Goal: Information Seeking & Learning: Learn about a topic

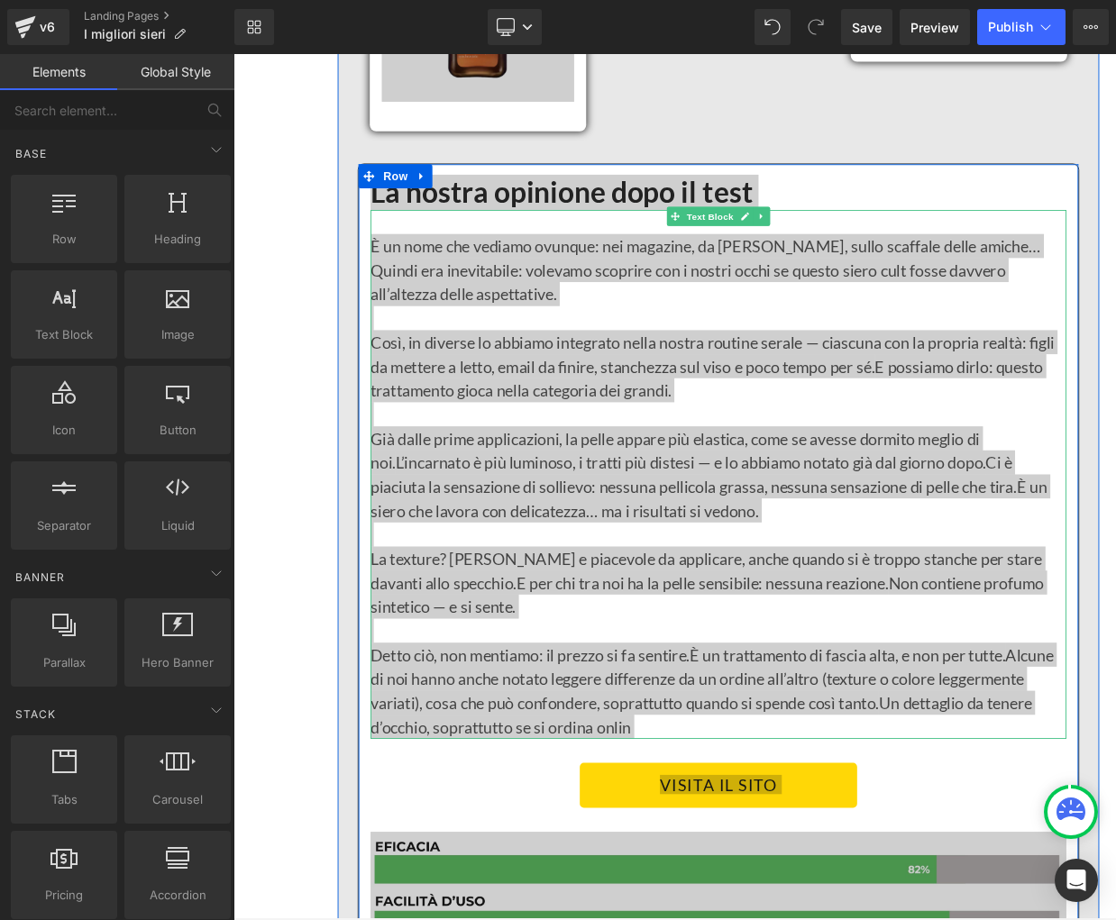
scroll to position [8567, 0]
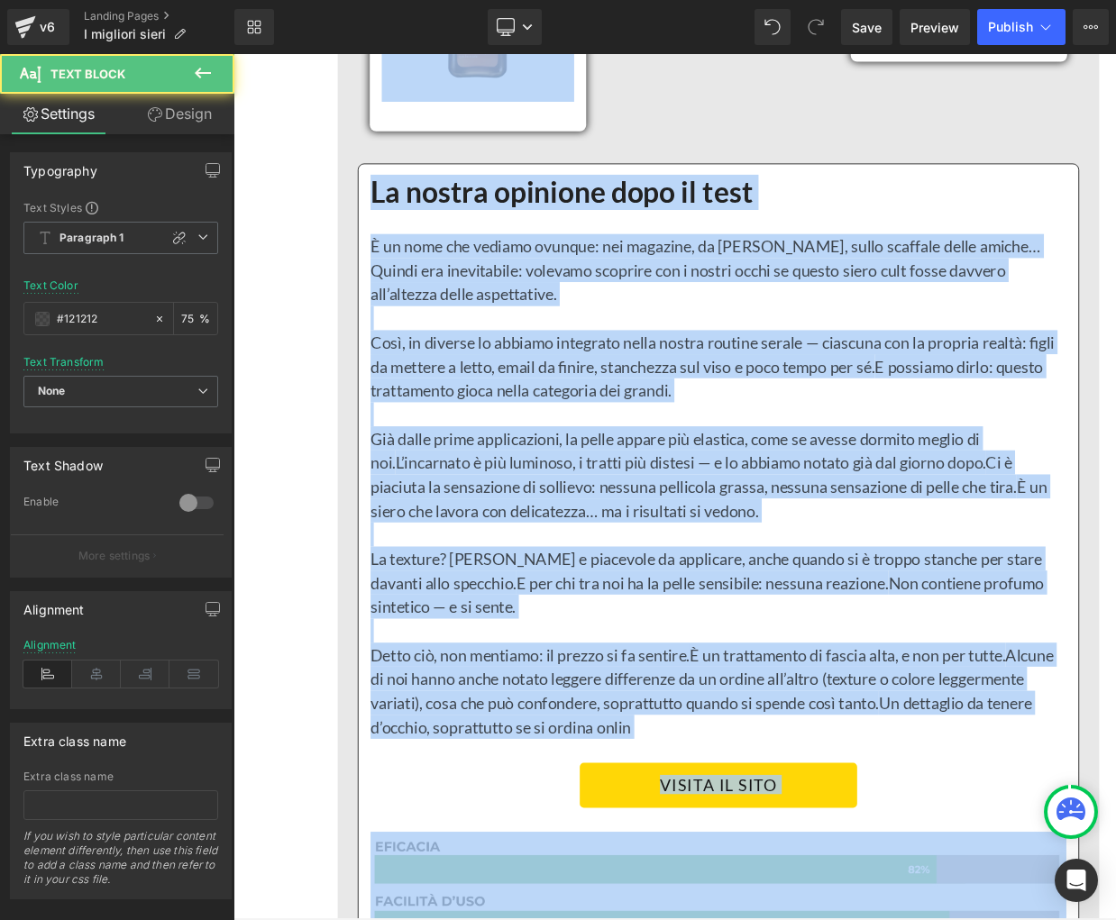
click at [572, 502] on span "Ci è piaciuta la sensazione di sollievo: nessuna pellicola grassa, nessuna sens…" at bounding box center [751, 526] width 727 height 49
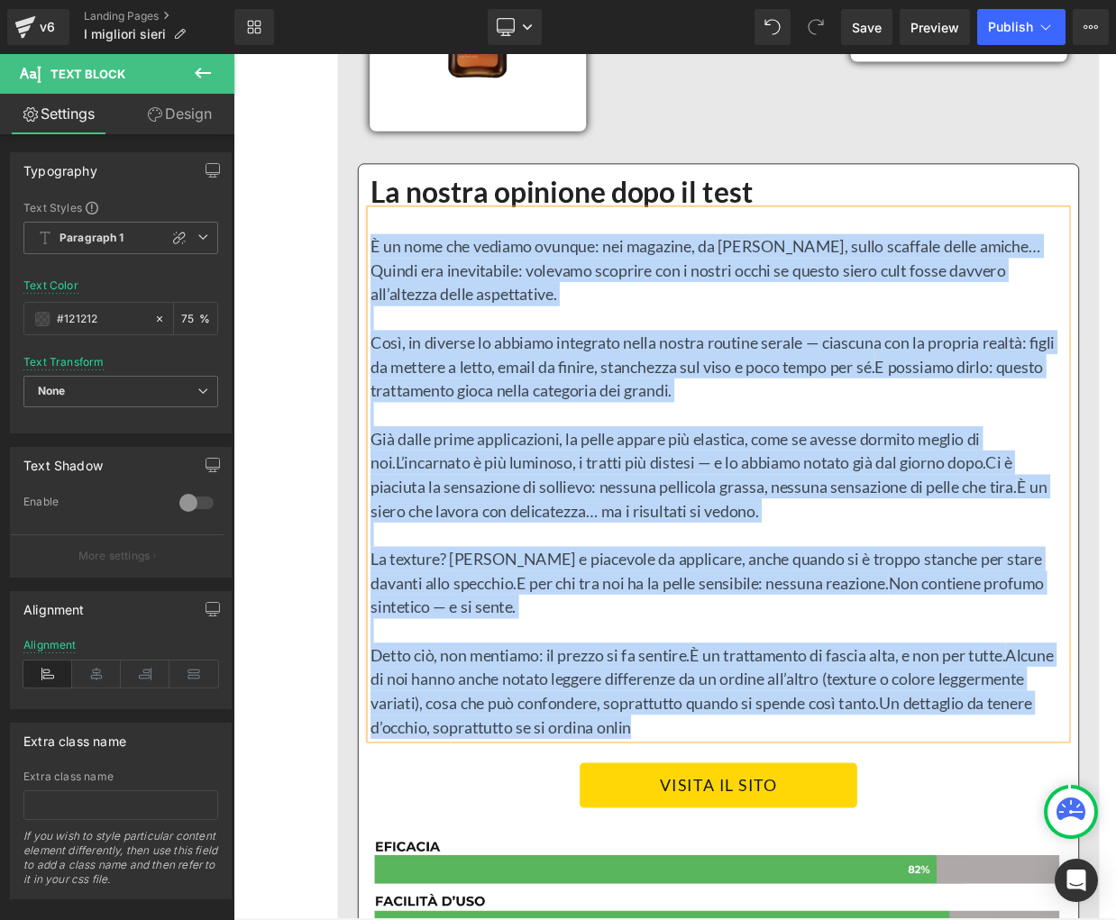
paste div
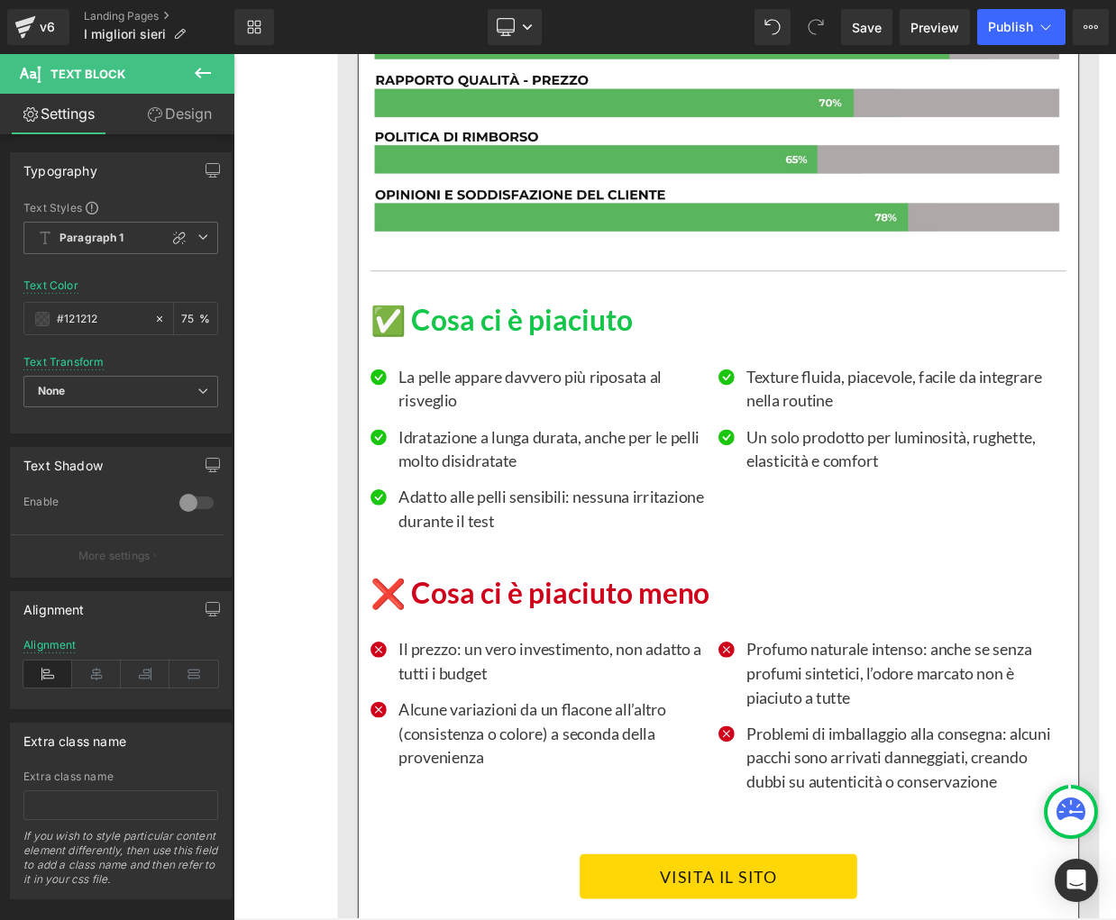
scroll to position [9532, 0]
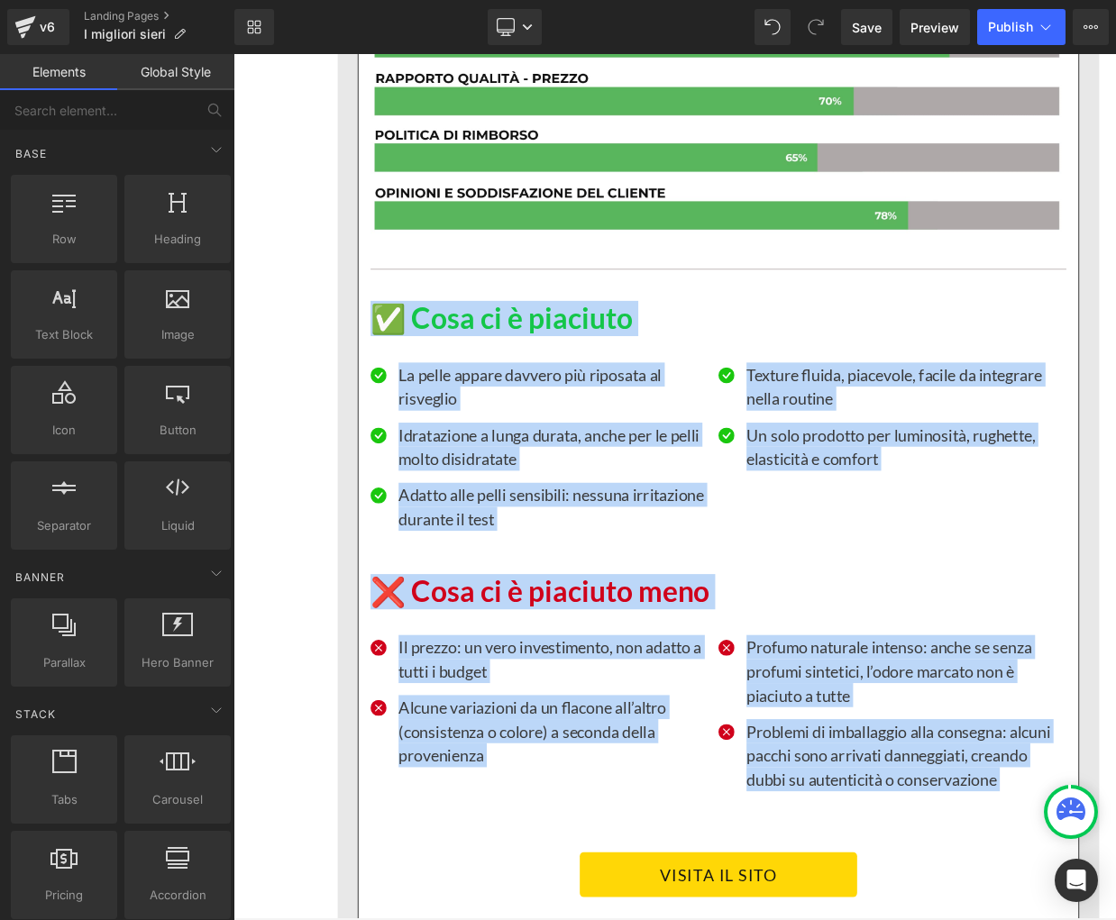
drag, startPoint x: 285, startPoint y: 267, endPoint x: 593, endPoint y: 903, distance: 707.1
click at [593, 903] on div "I 5 sieri notte all’acido ialuronico che abbiamo davvero provato (e che ci hann…" at bounding box center [778, 206] width 1091 height 19366
copy div "✅ Lore ip d sitametc Adipisc Elit Se doeiu tempor incidid utl etdolore ma aliqu…"
click at [489, 401] on p "La pelle appare davvero più riposata al risveglio" at bounding box center [592, 428] width 346 height 54
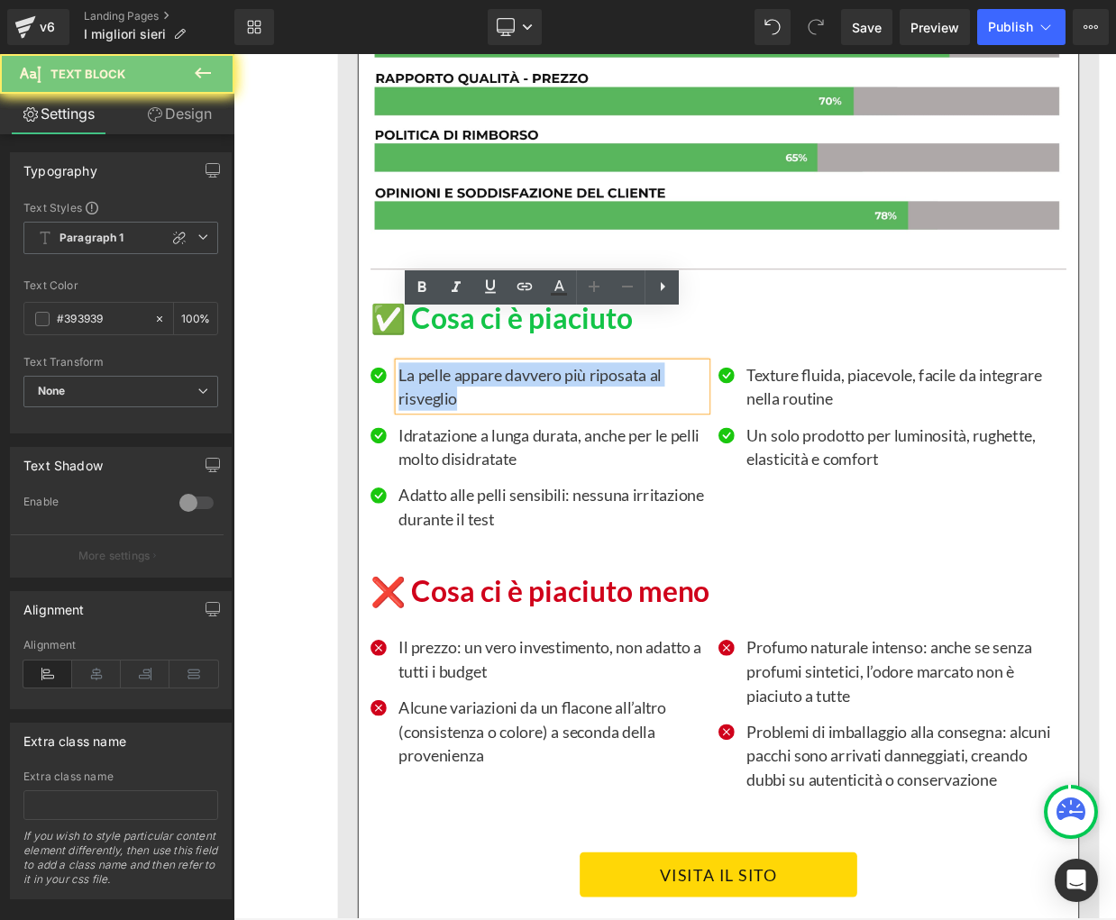
click at [489, 401] on p "La pelle appare davvero più riposata al risveglio" at bounding box center [592, 428] width 346 height 54
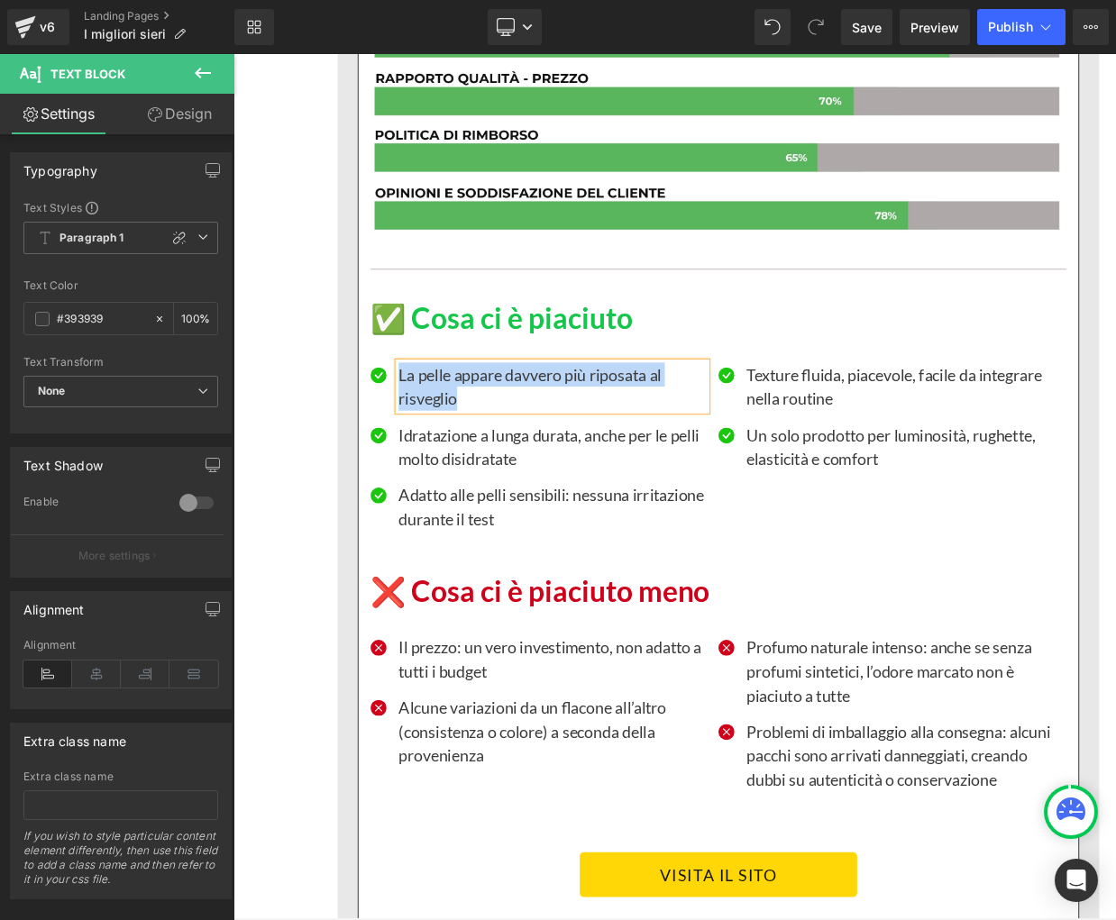
paste div
click at [452, 469] on p "Idratazione a lunga durata, anche per le pelli molto disidratate" at bounding box center [592, 496] width 346 height 54
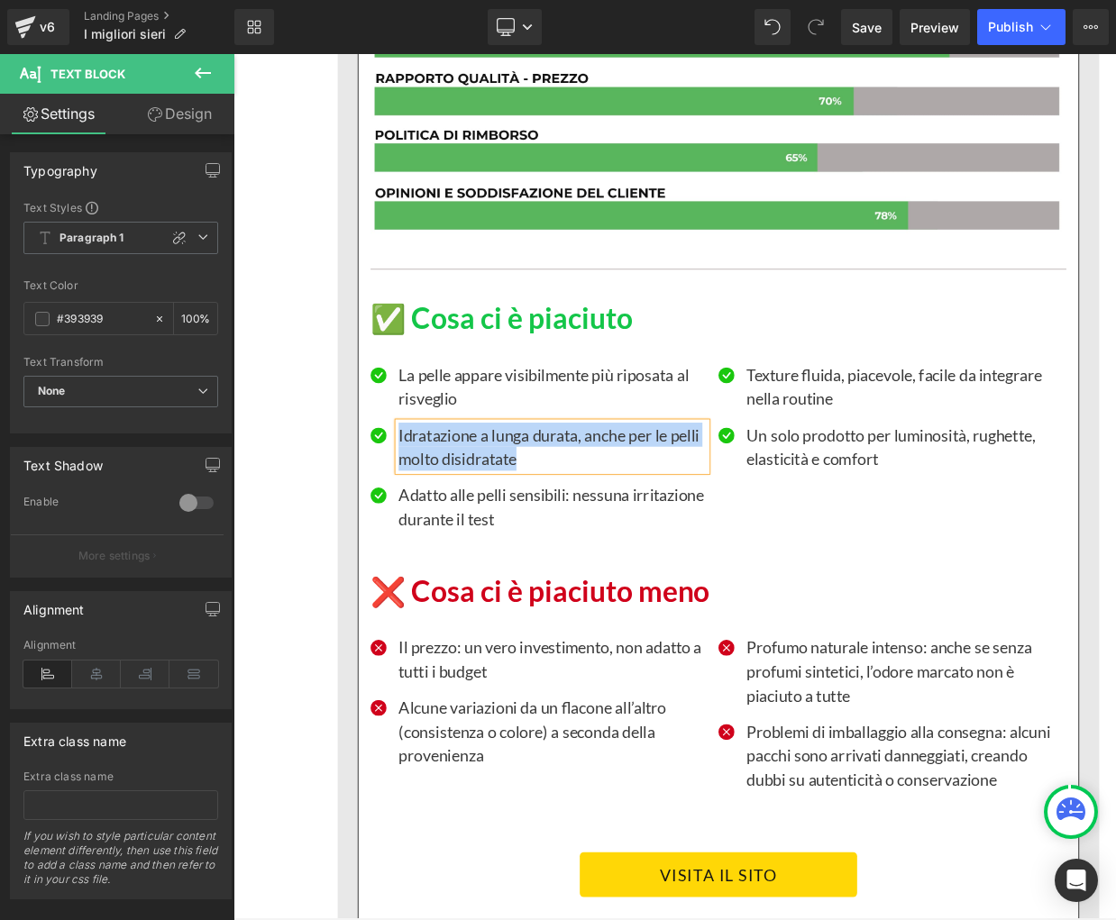
click at [452, 469] on p "Idratazione a lunga durata, anche per le pelli molto disidratate" at bounding box center [592, 496] width 346 height 54
paste div
click at [468, 536] on p "Adatto alle pelli sensibili: nessuna irritazione durante il test" at bounding box center [592, 563] width 346 height 54
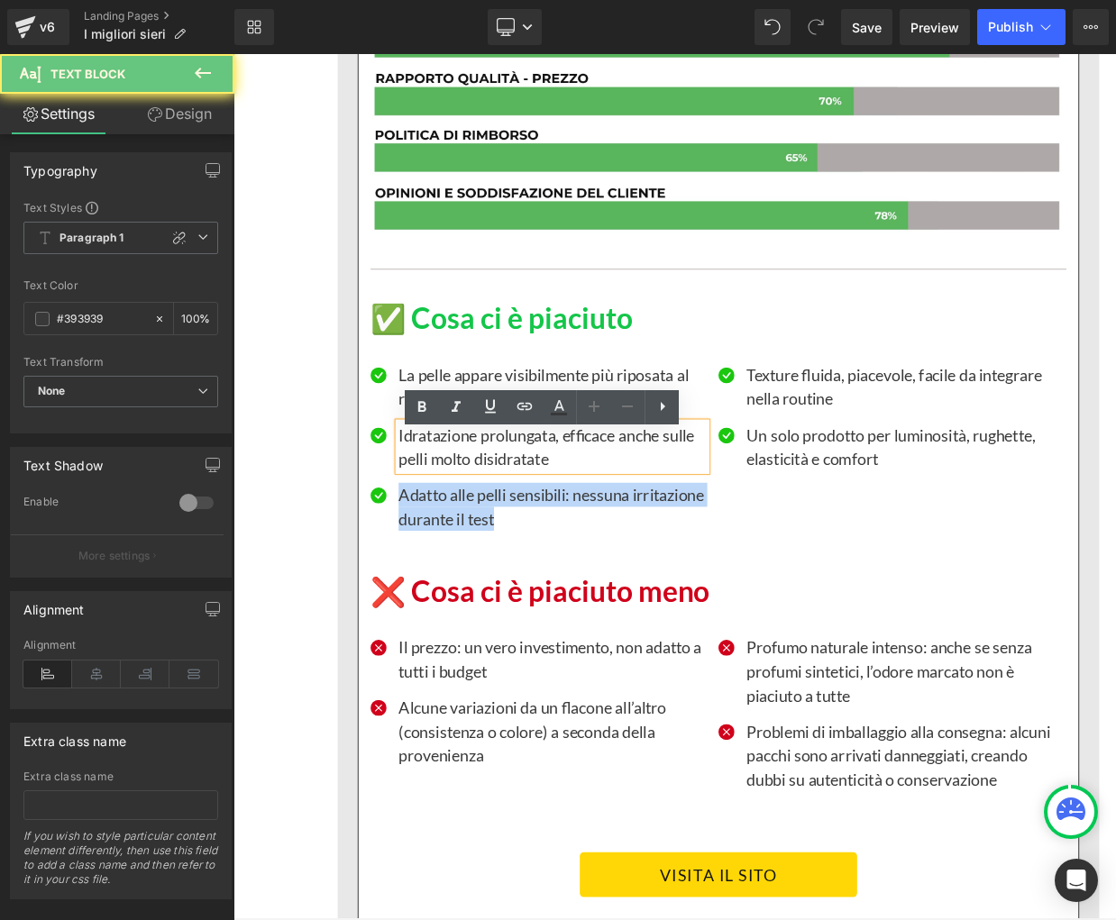
click at [468, 536] on p "Adatto alle pelli sensibili: nessuna irritazione durante il test" at bounding box center [592, 563] width 346 height 54
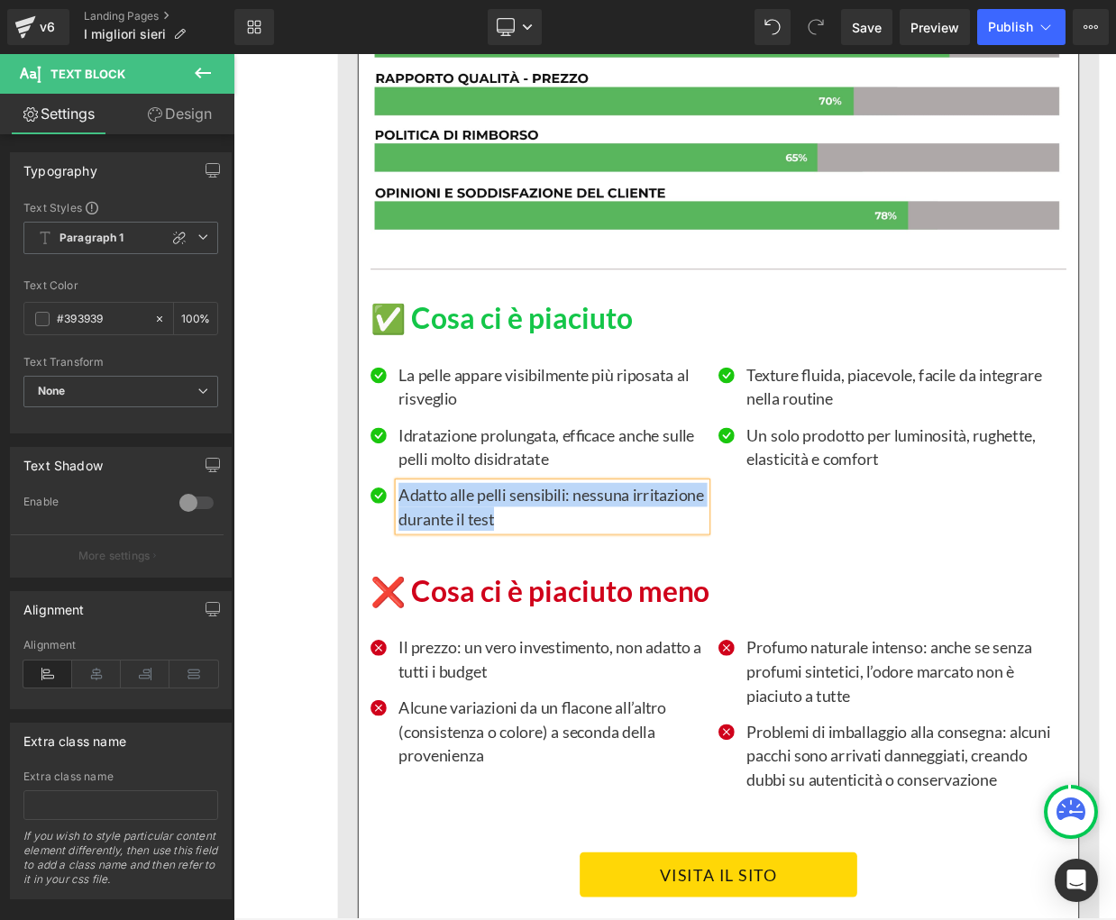
paste div
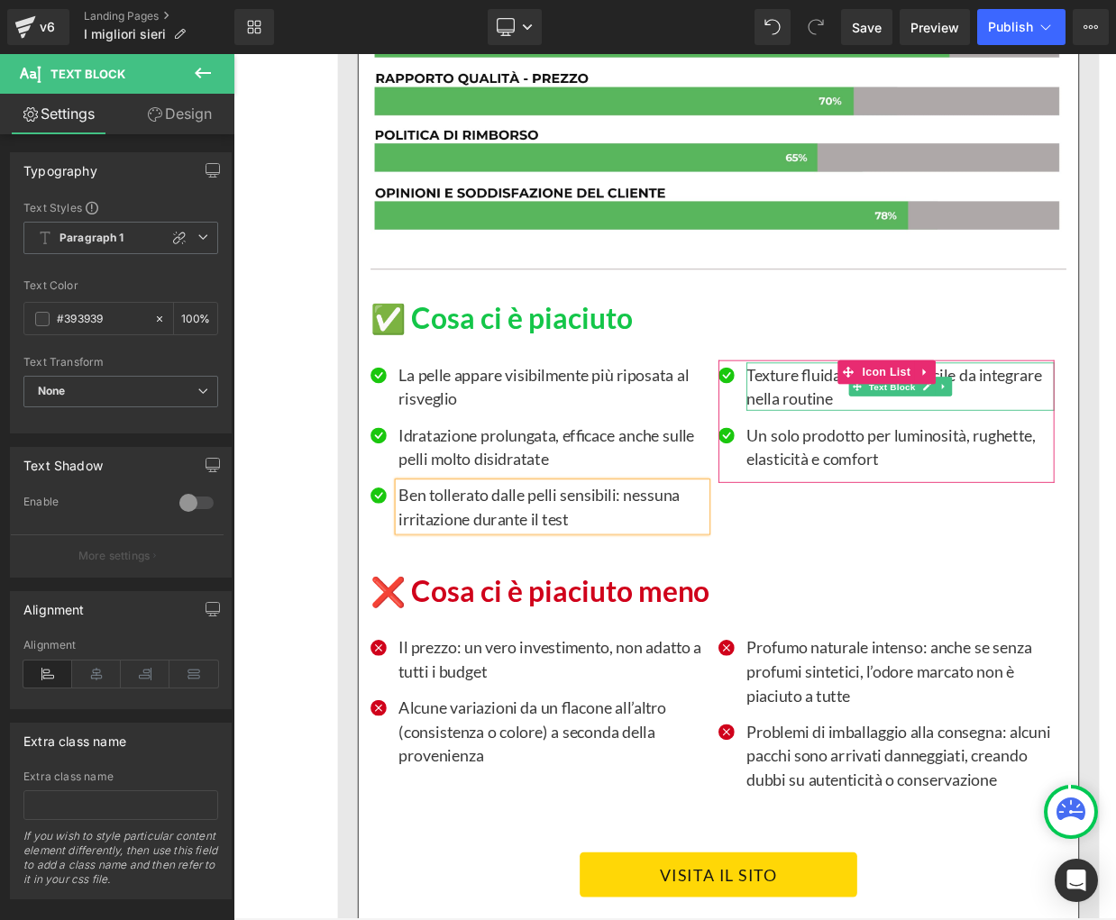
click at [833, 401] on p "Texture fluida, piacevole, facile da integrare nella routine" at bounding box center [983, 428] width 346 height 54
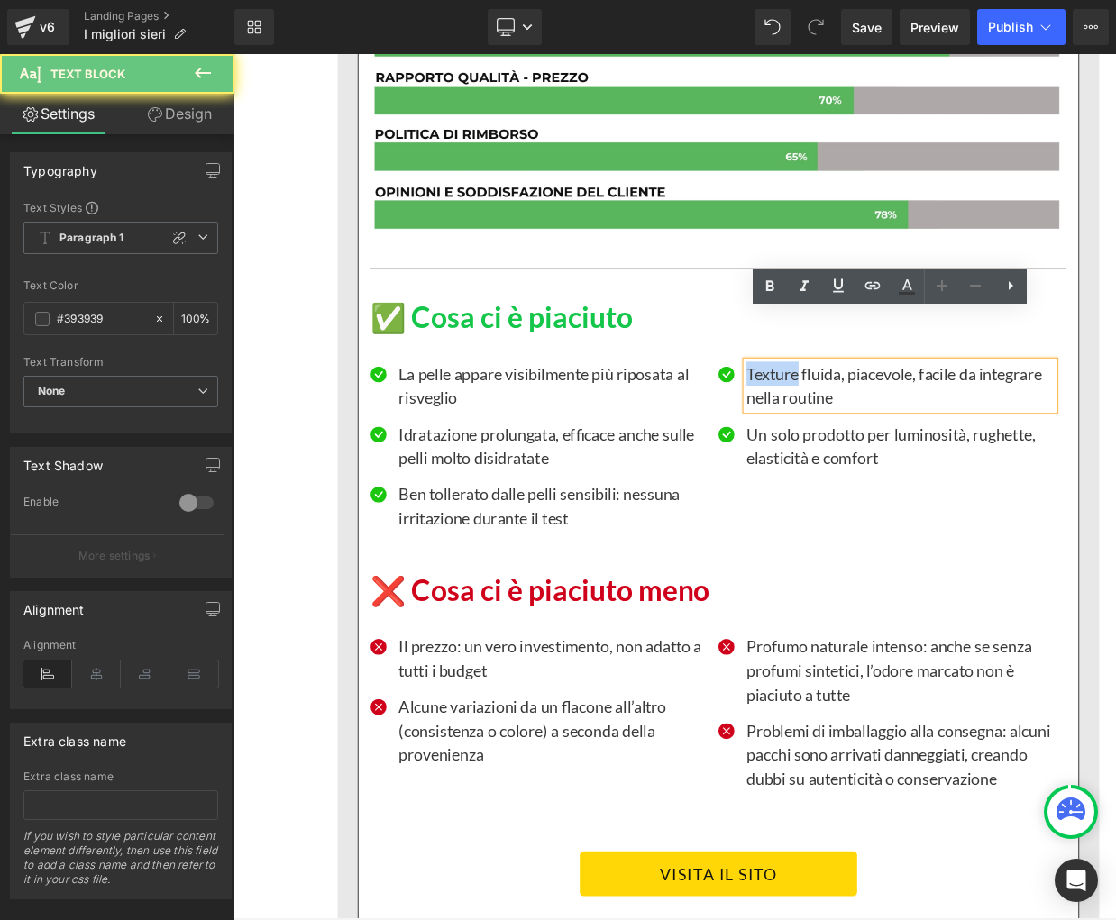
click at [833, 400] on p "Texture fluida, piacevole, facile da integrare nella routine" at bounding box center [983, 427] width 346 height 54
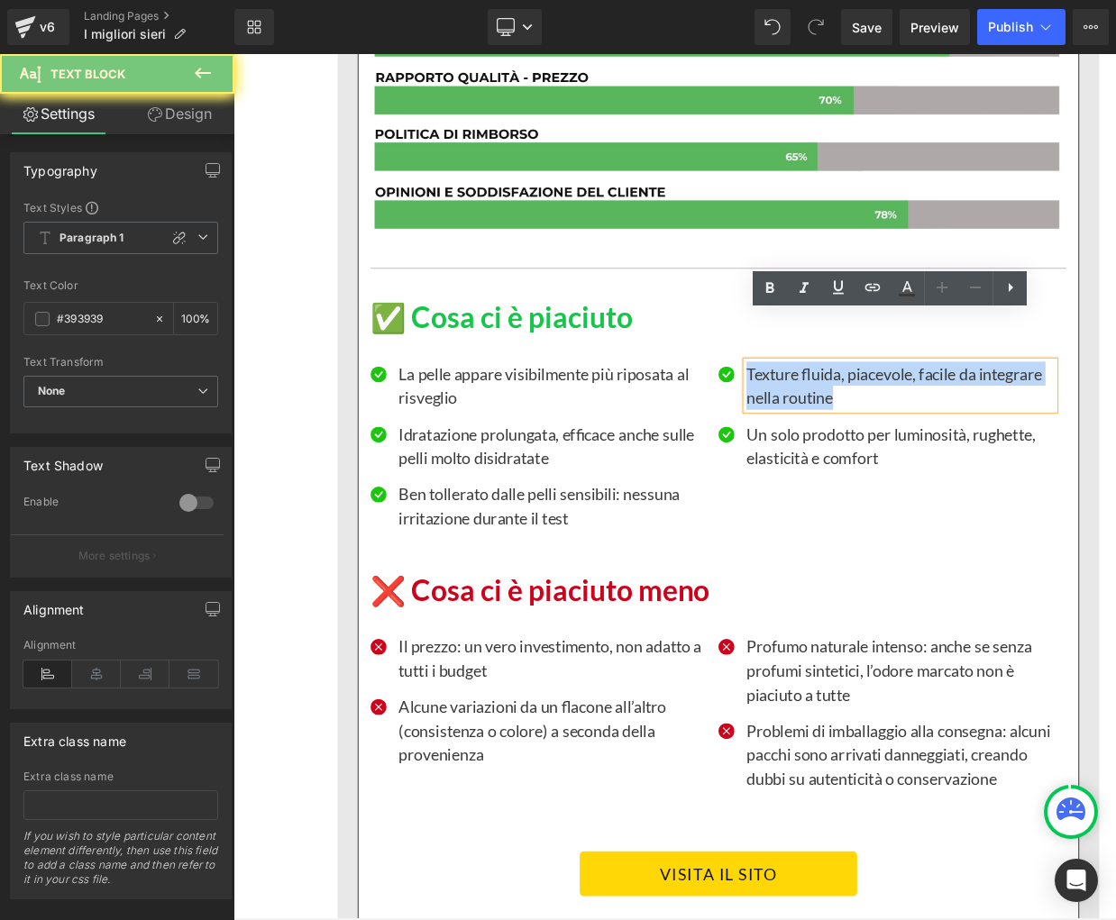
scroll to position [9529, 0]
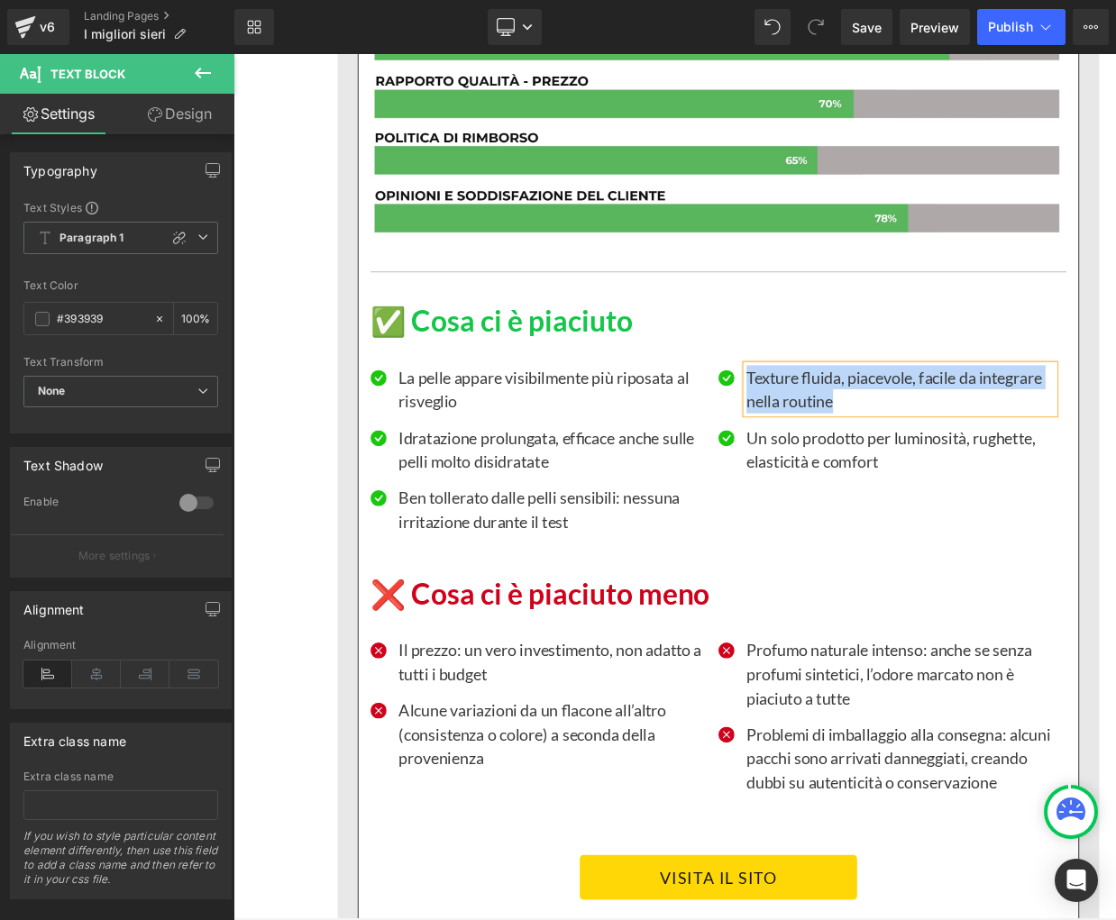
paste div
click at [924, 471] on p "Un solo prodotto per luminosità, rughette, elasticità e comfort" at bounding box center [983, 498] width 346 height 54
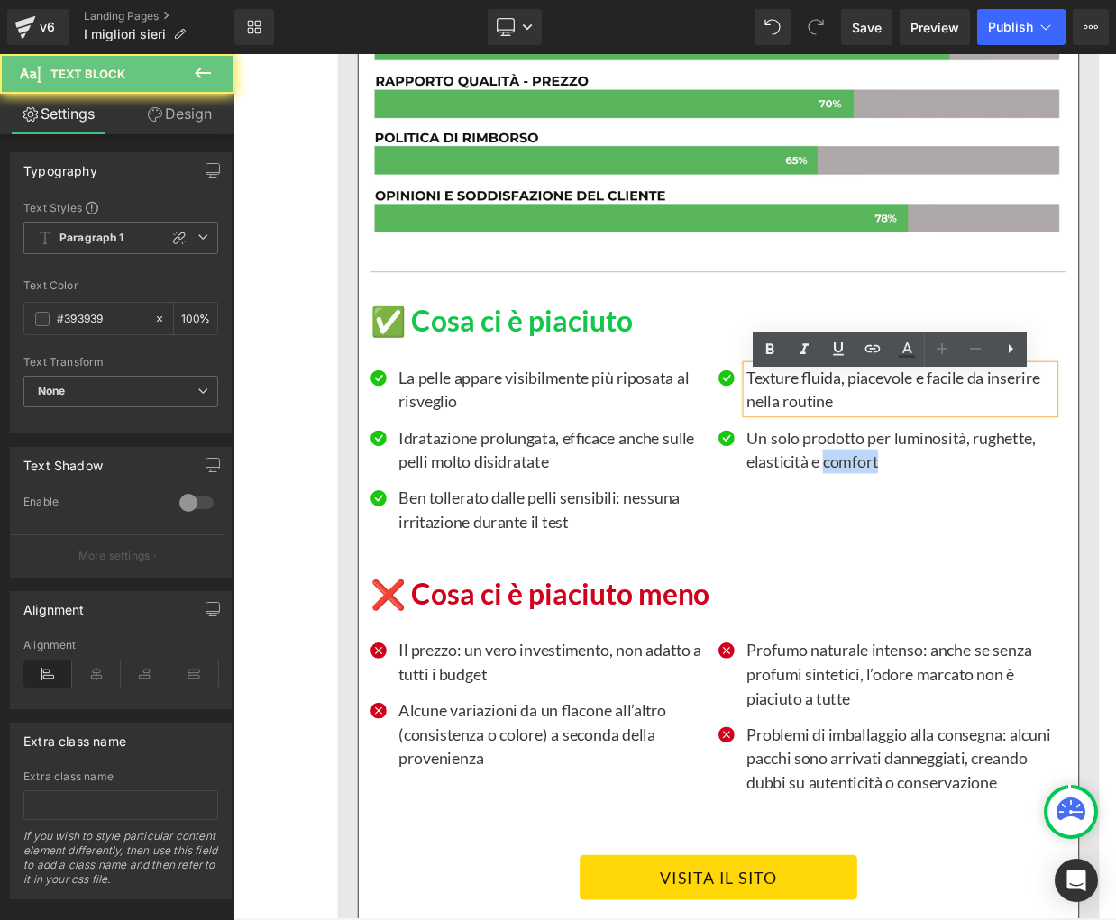
click at [924, 471] on p "Un solo prodotto per luminosità, rughette, elasticità e comfort" at bounding box center [983, 498] width 346 height 54
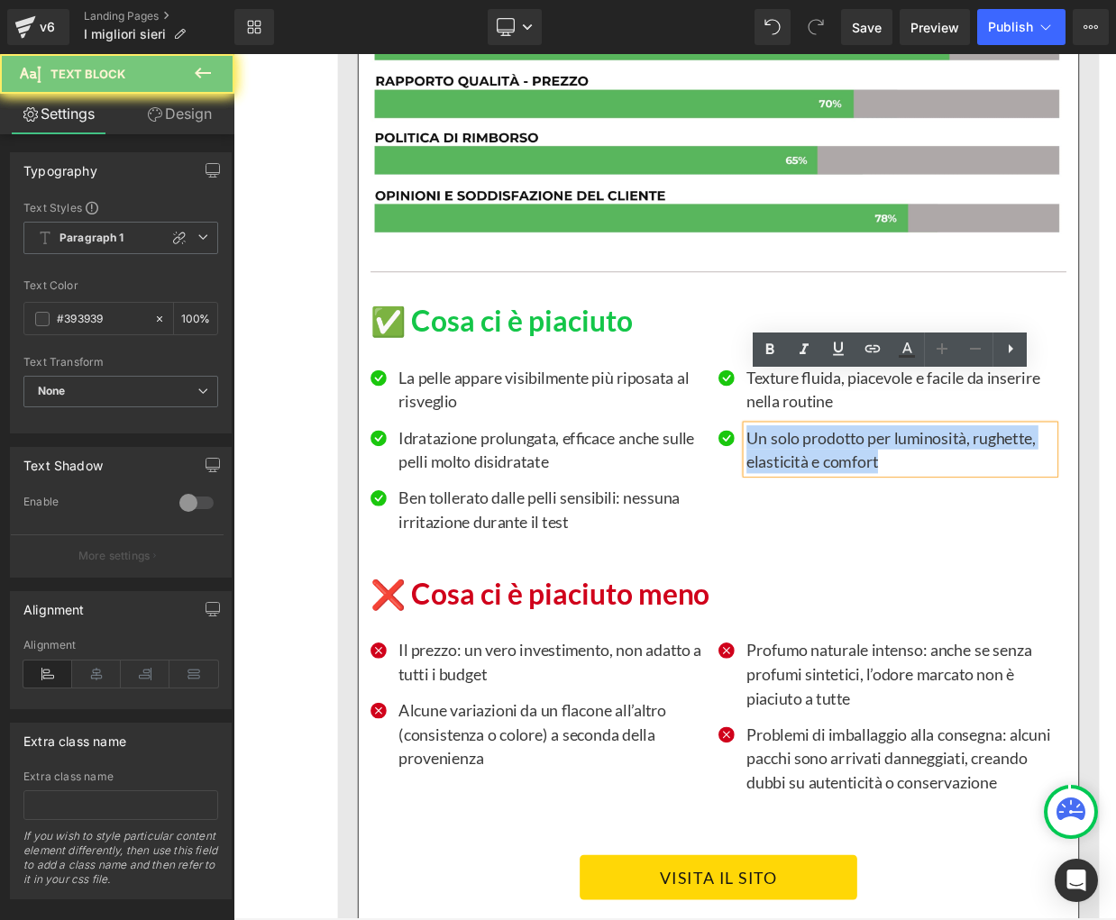
click at [924, 471] on p "Un solo prodotto per luminosità, rughette, elasticità e comfort" at bounding box center [983, 498] width 346 height 54
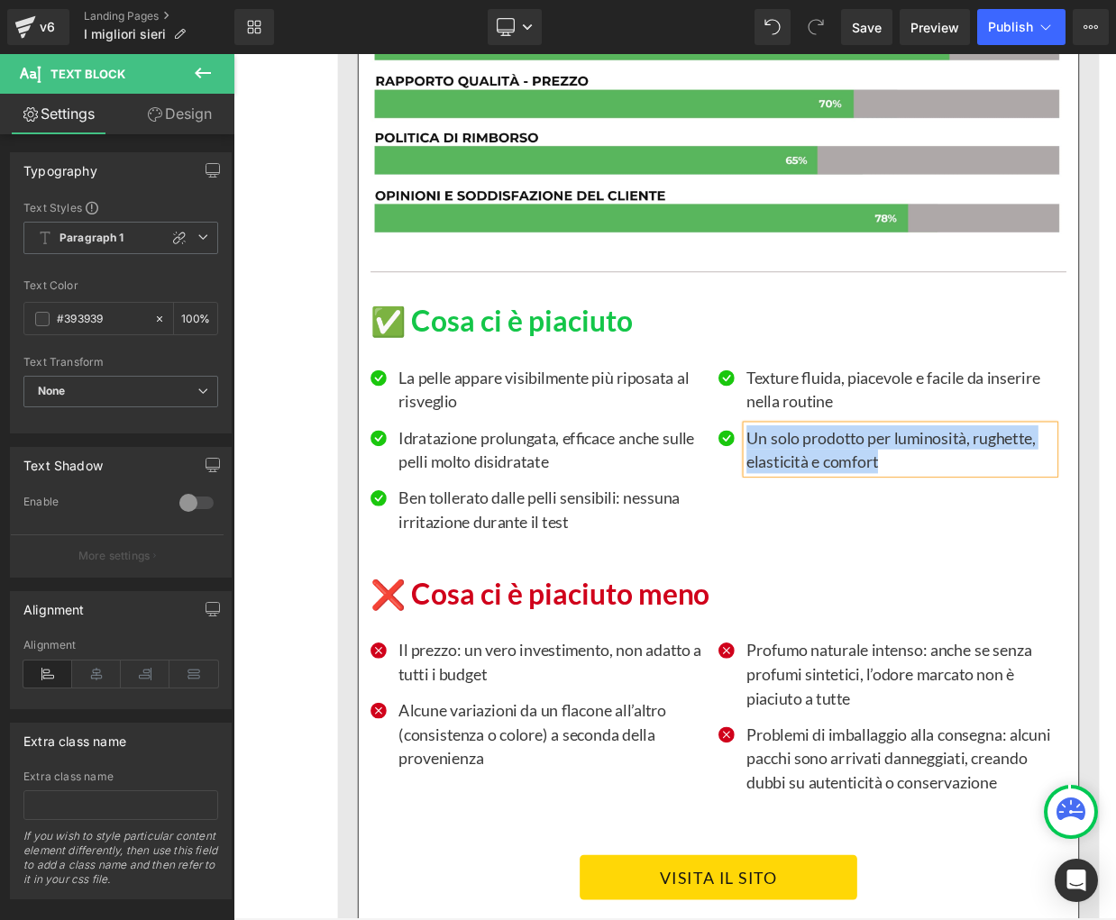
paste div
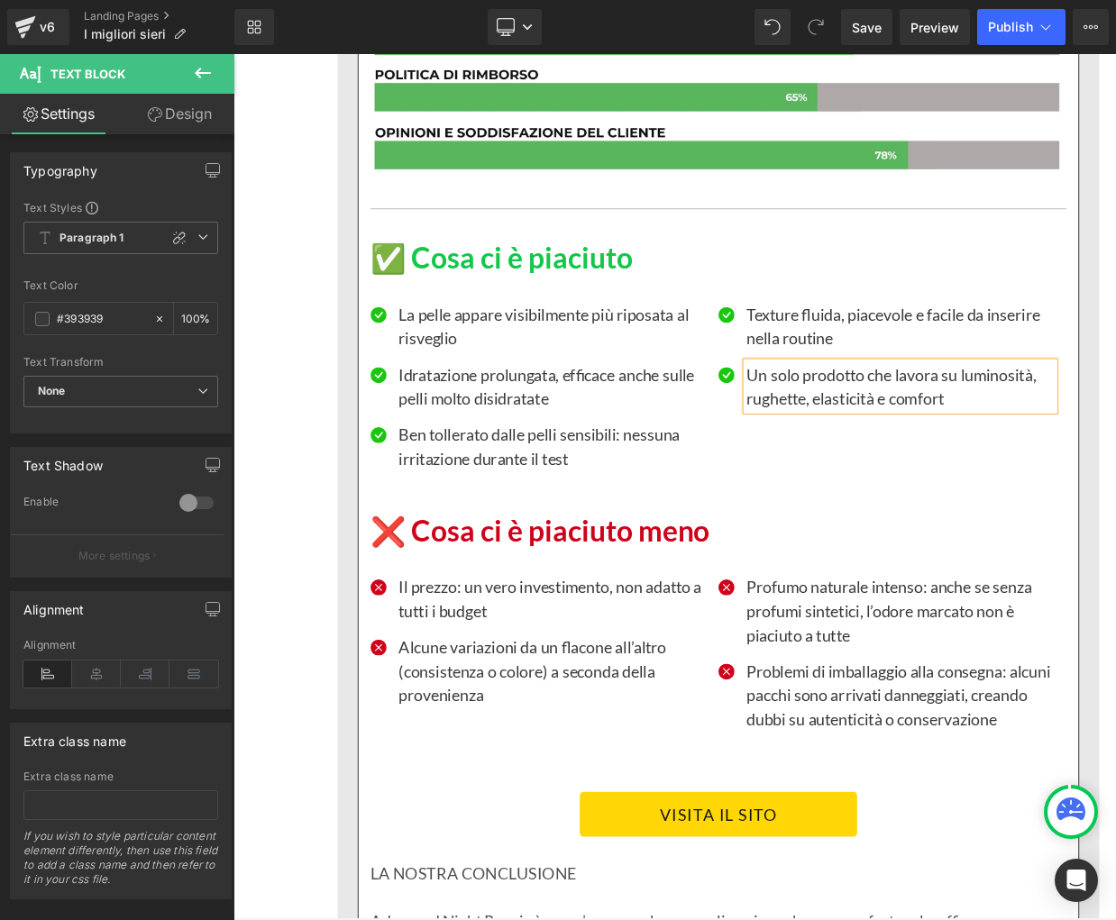
scroll to position [9666, 0]
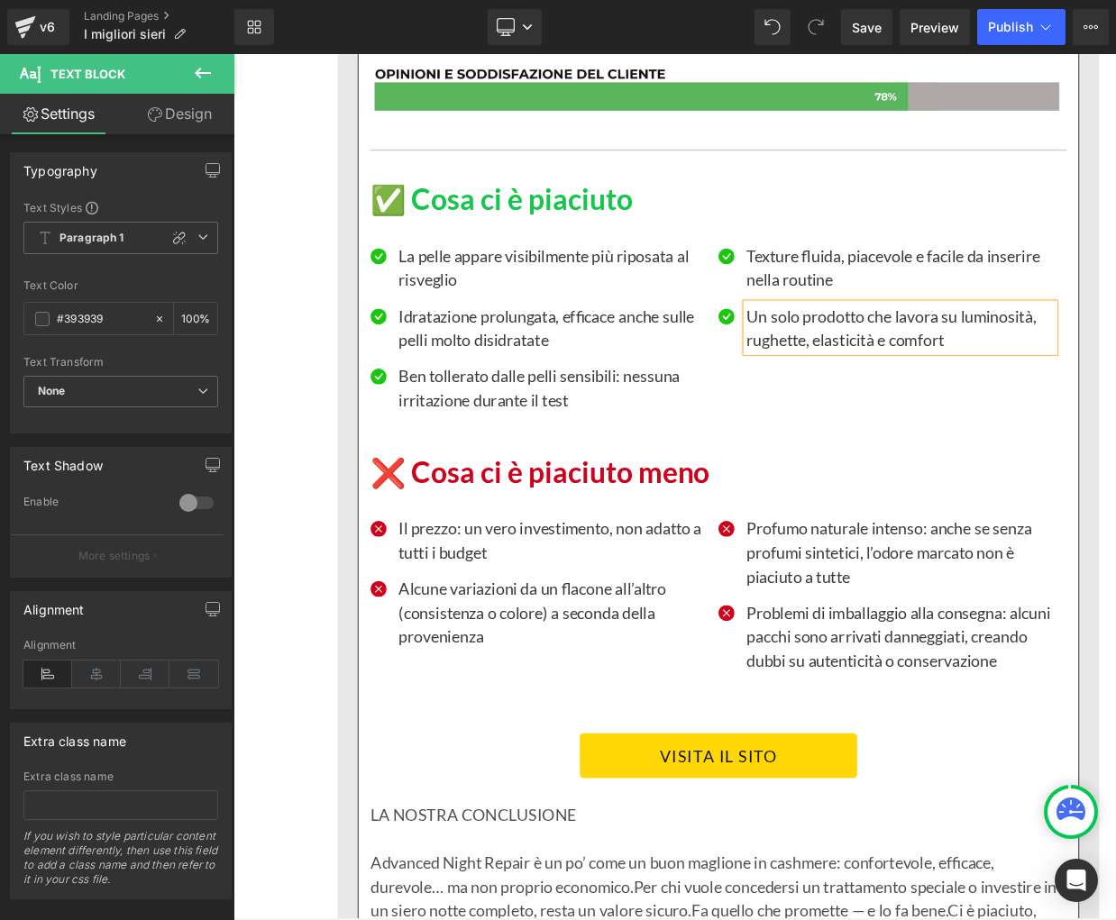
click at [443, 573] on p "Il prezzo: un vero investimento, non adatto a tutti i budget" at bounding box center [592, 600] width 346 height 54
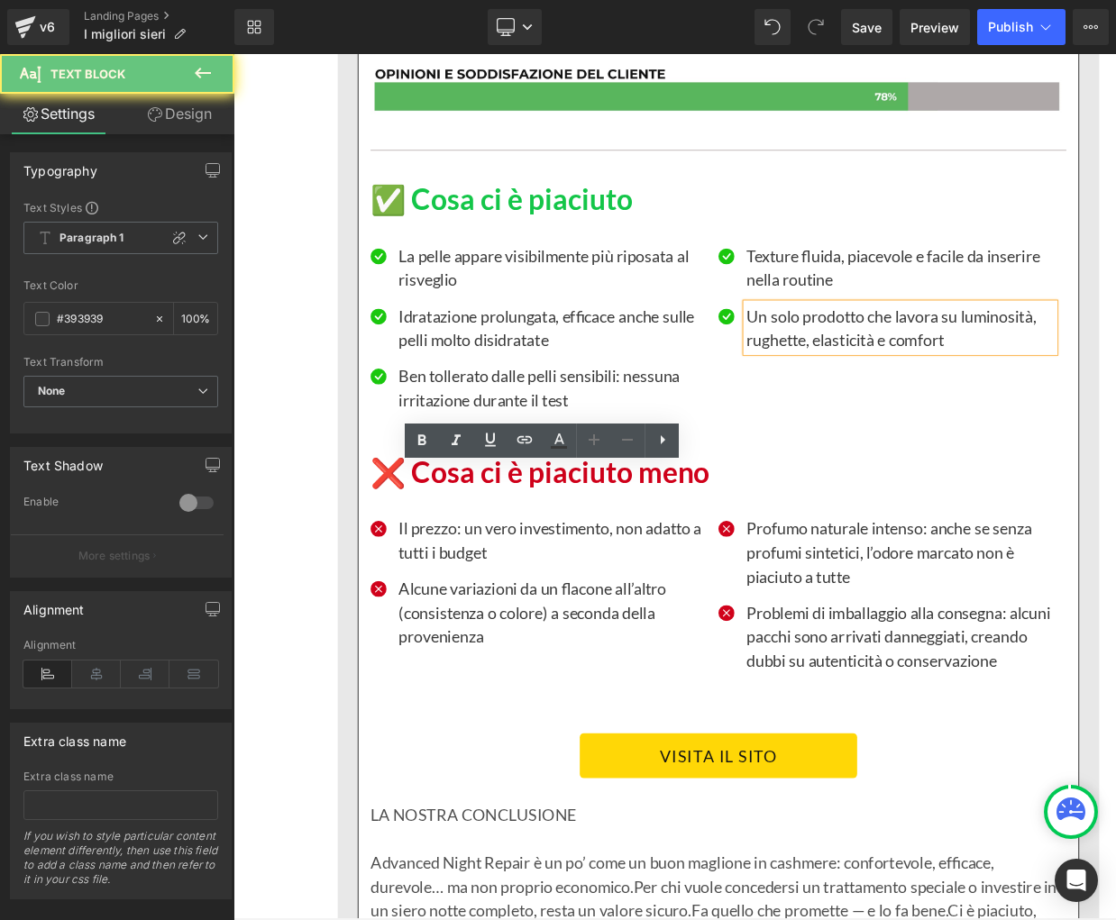
click at [443, 573] on p "Il prezzo: un vero investimento, non adatto a tutti i budget" at bounding box center [592, 600] width 346 height 54
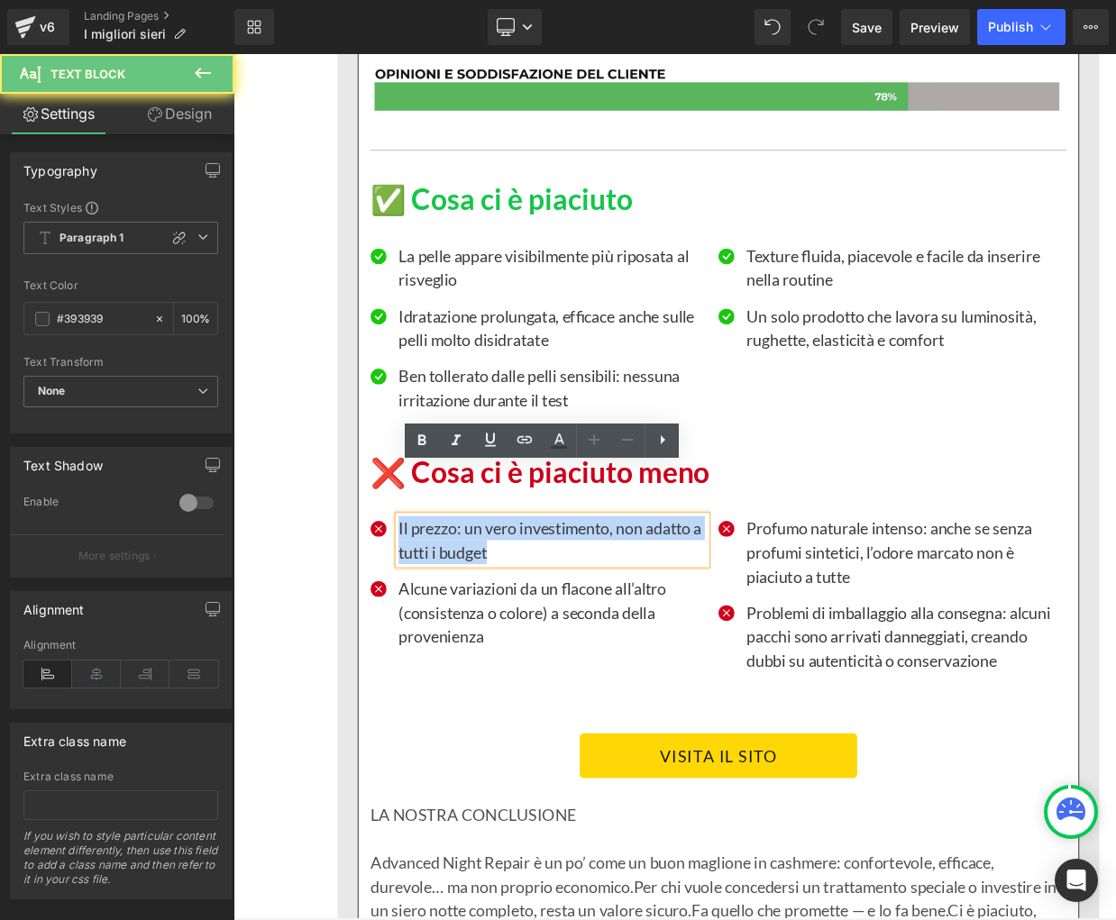
click at [443, 573] on p "Il prezzo: un vero investimento, non adatto a tutti i budget" at bounding box center [592, 600] width 346 height 54
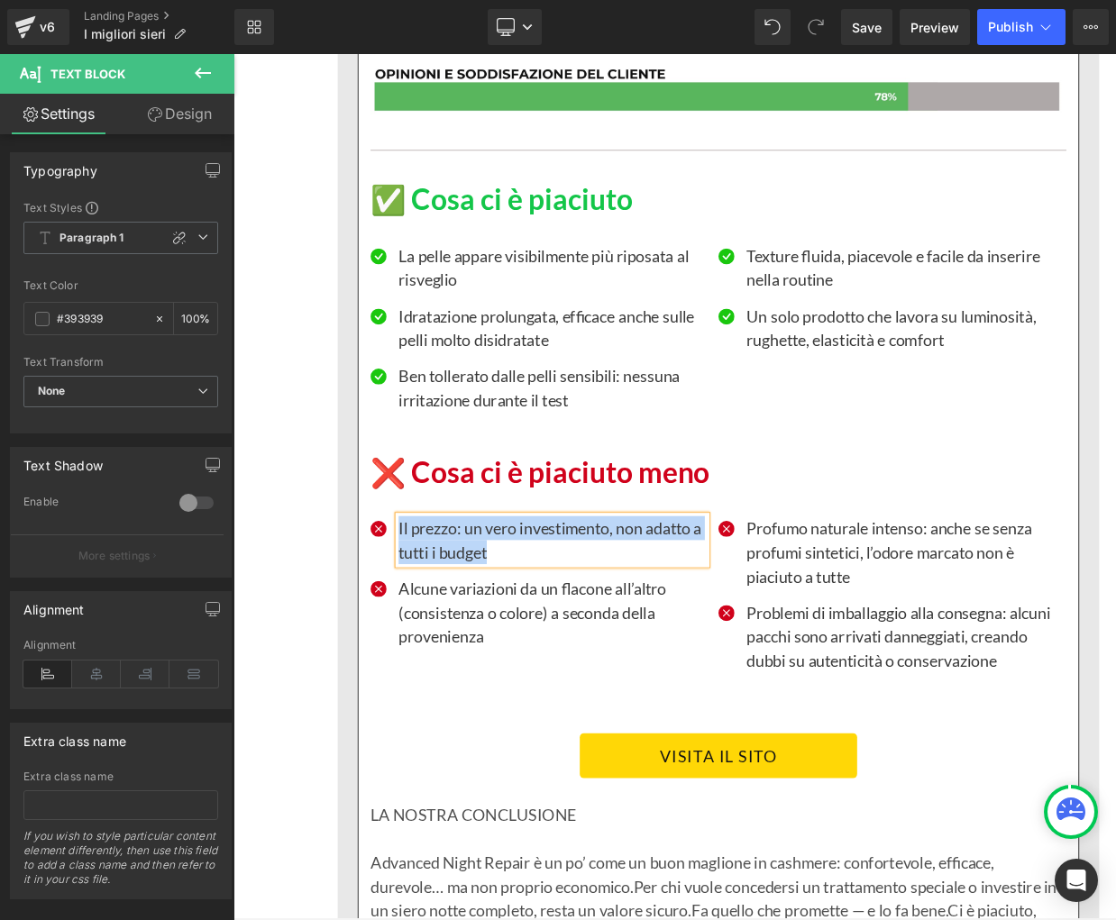
paste div
click at [443, 641] on p "Alcune variazioni da un flacone all’altro (consistenza o colore) a seconda dell…" at bounding box center [592, 681] width 346 height 81
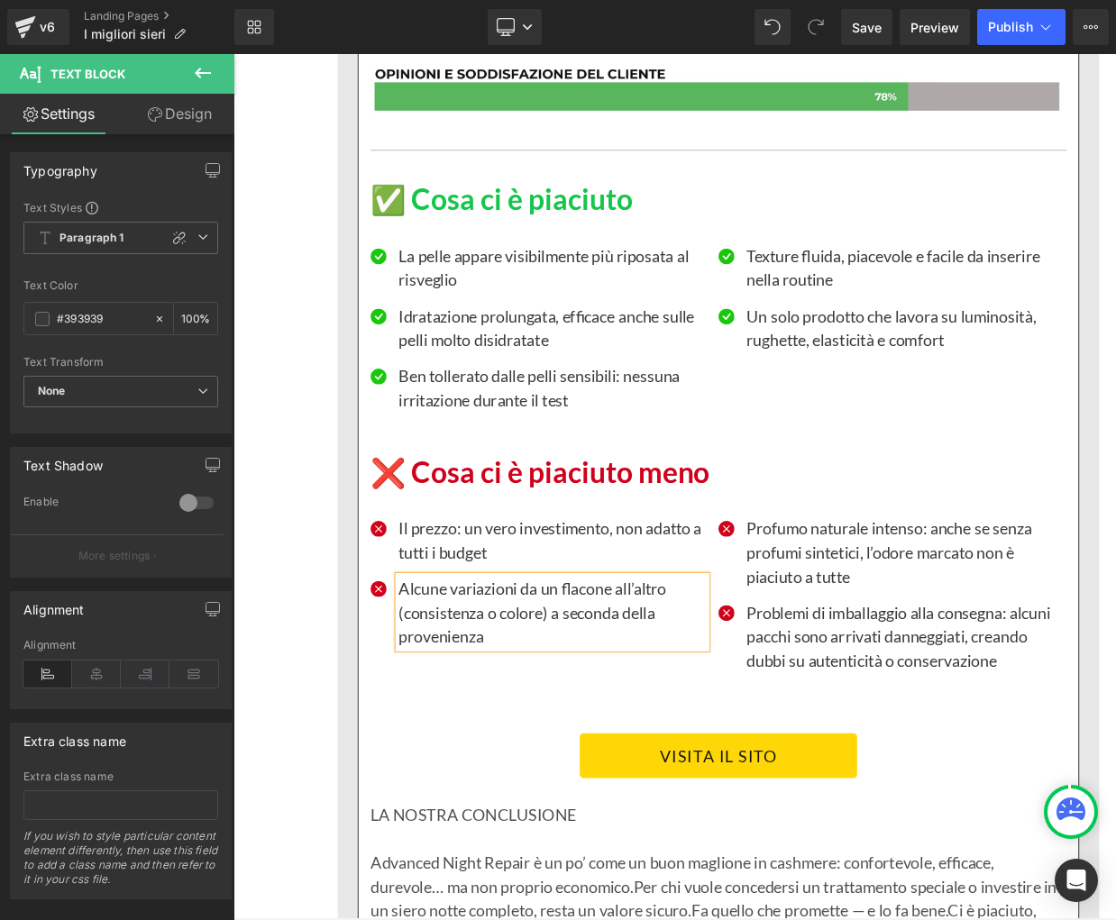
click at [443, 641] on p "Alcune variazioni da un flacone all’altro (consistenza o colore) a seconda dell…" at bounding box center [592, 681] width 346 height 81
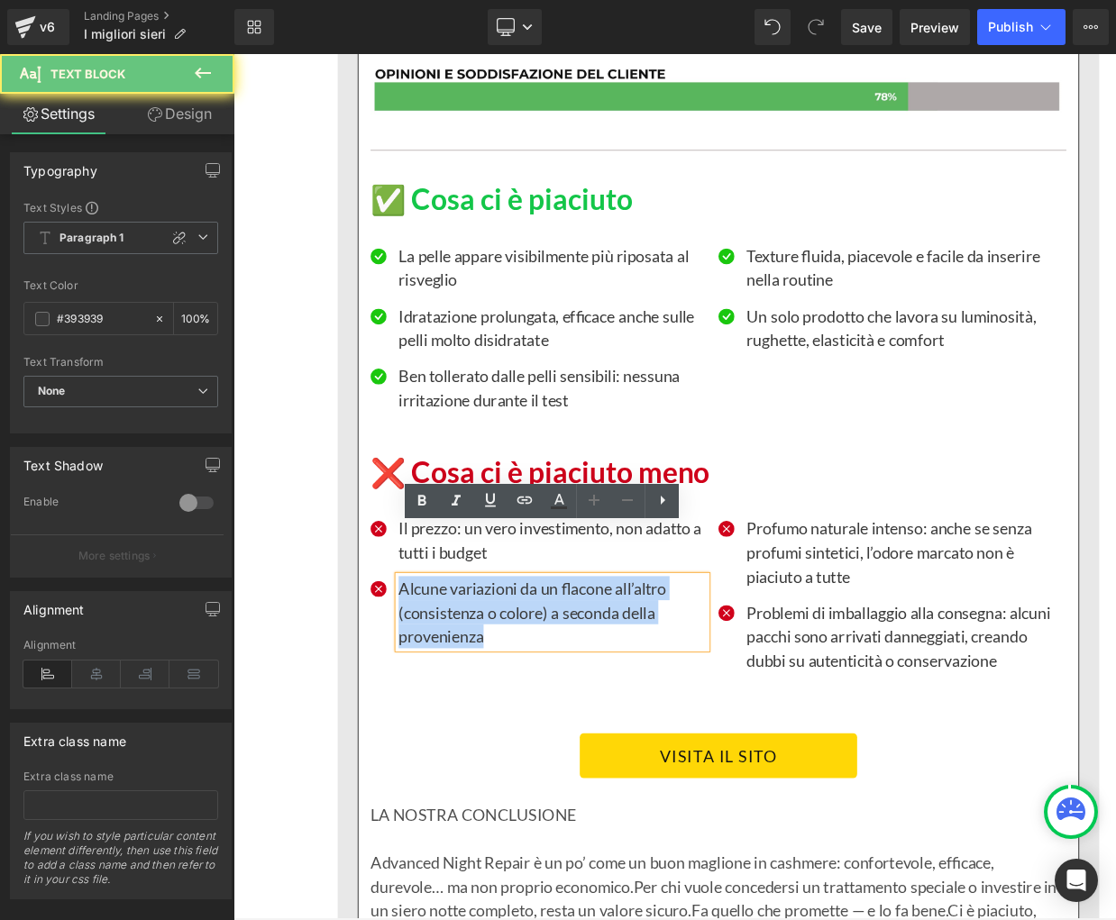
click at [443, 641] on p "Alcune variazioni da un flacone all’altro (consistenza o colore) a seconda dell…" at bounding box center [592, 681] width 346 height 81
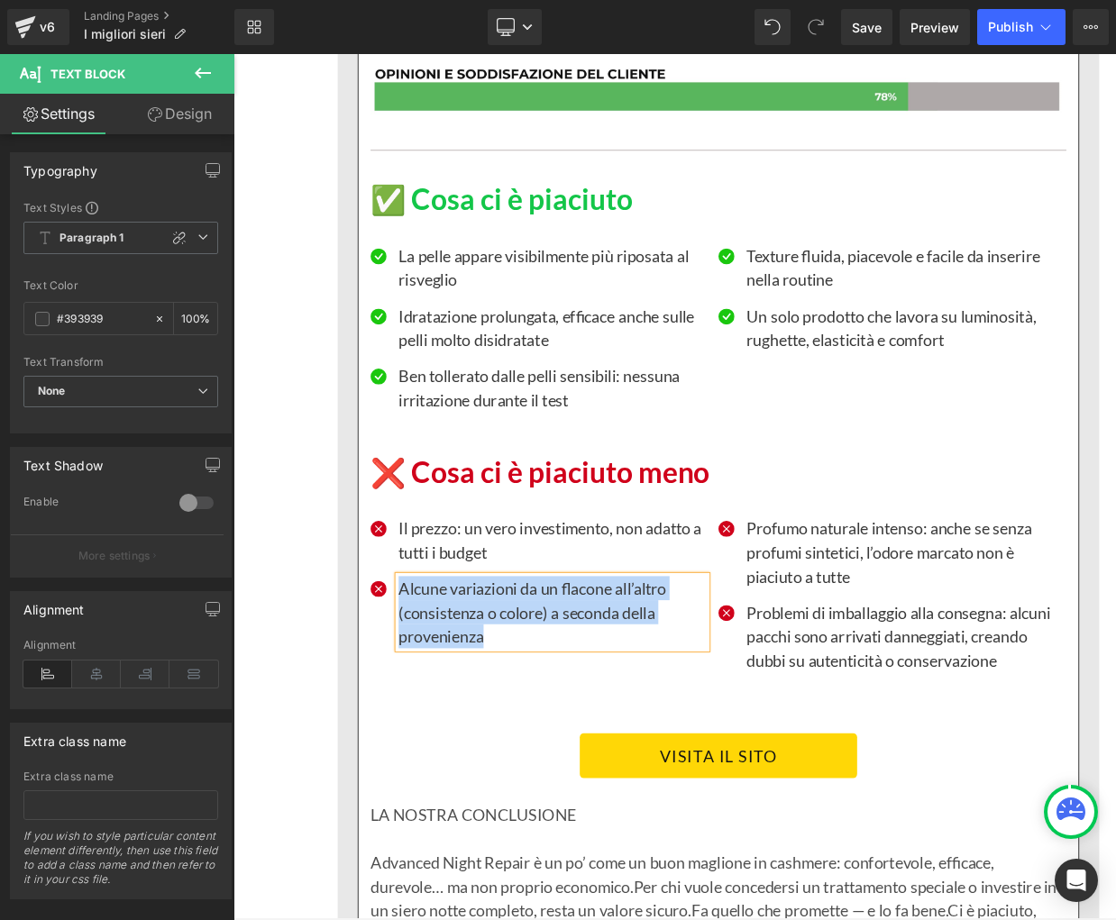
paste div
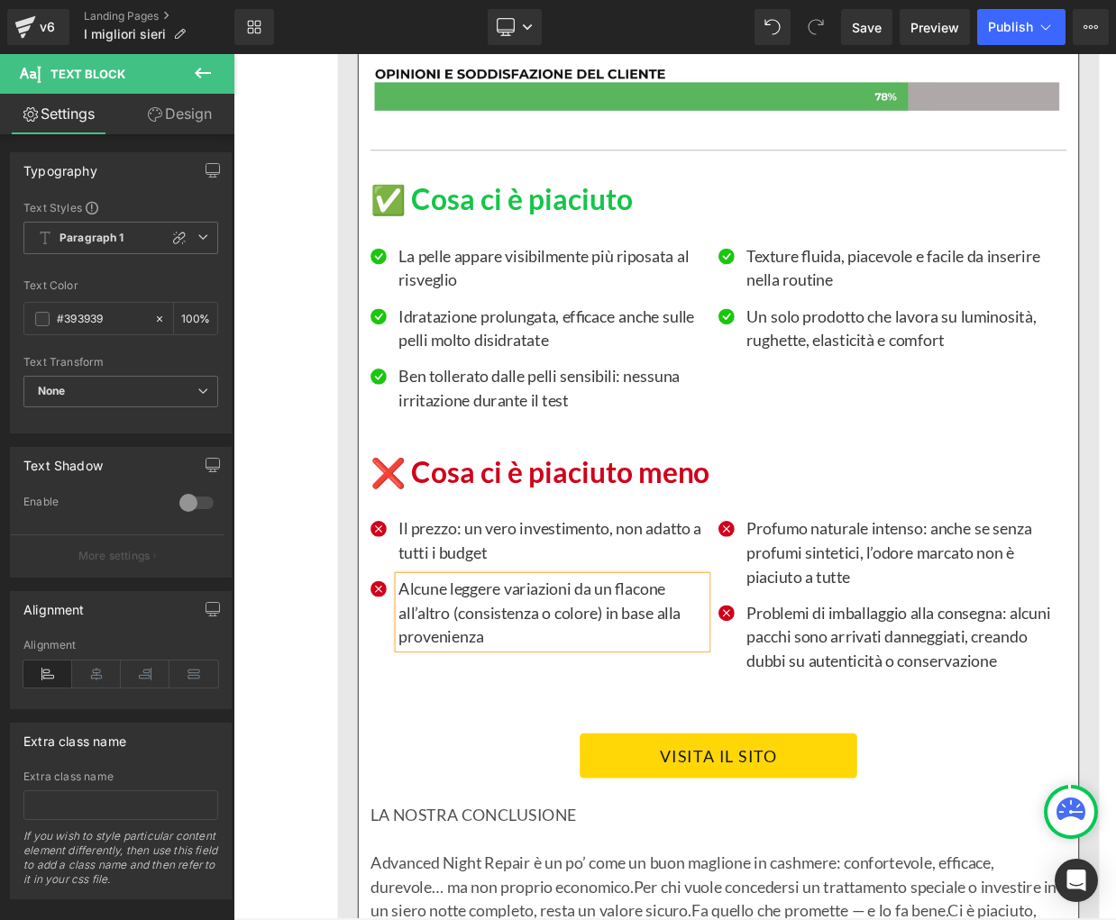
click at [896, 573] on p "Profumo naturale intenso: anche se senza profumi sintetici, l’odore marcato non…" at bounding box center [983, 613] width 346 height 81
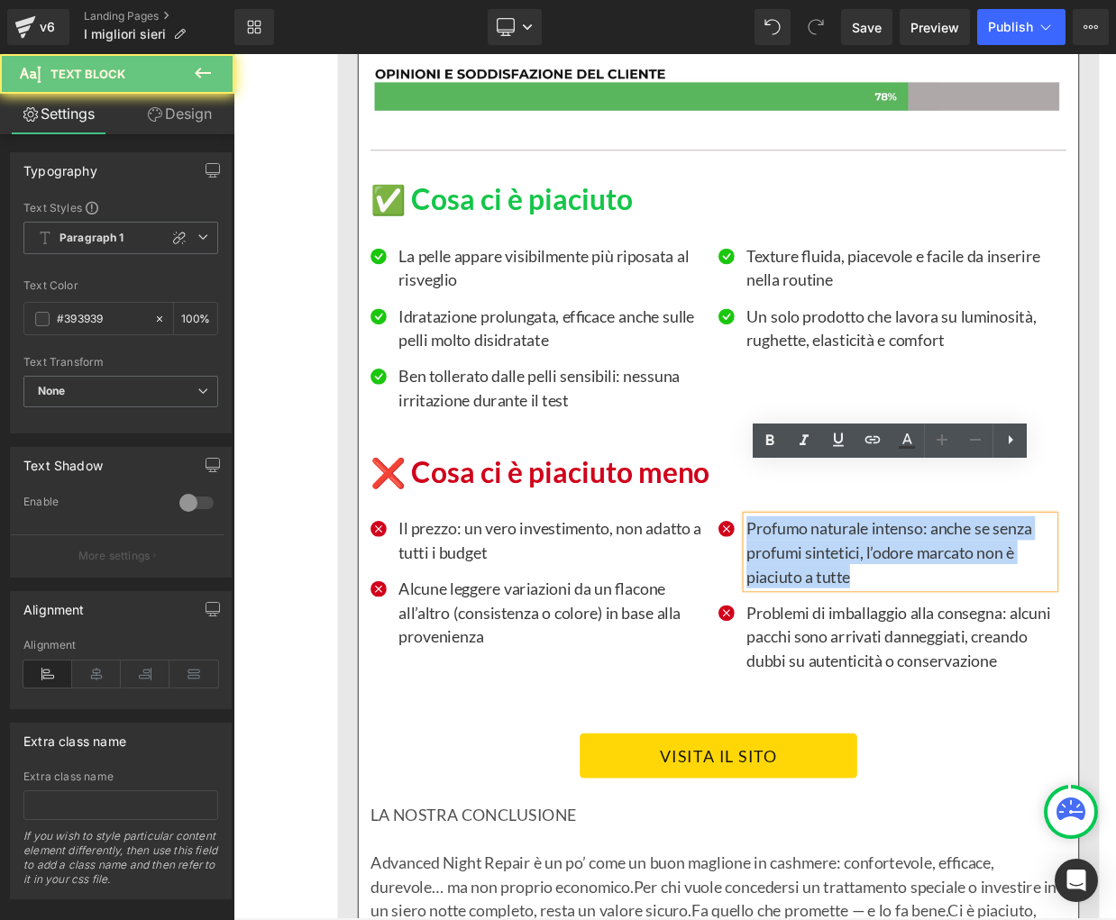
click at [896, 573] on p "Profumo naturale intenso: anche se senza profumi sintetici, l’odore marcato non…" at bounding box center [983, 613] width 346 height 81
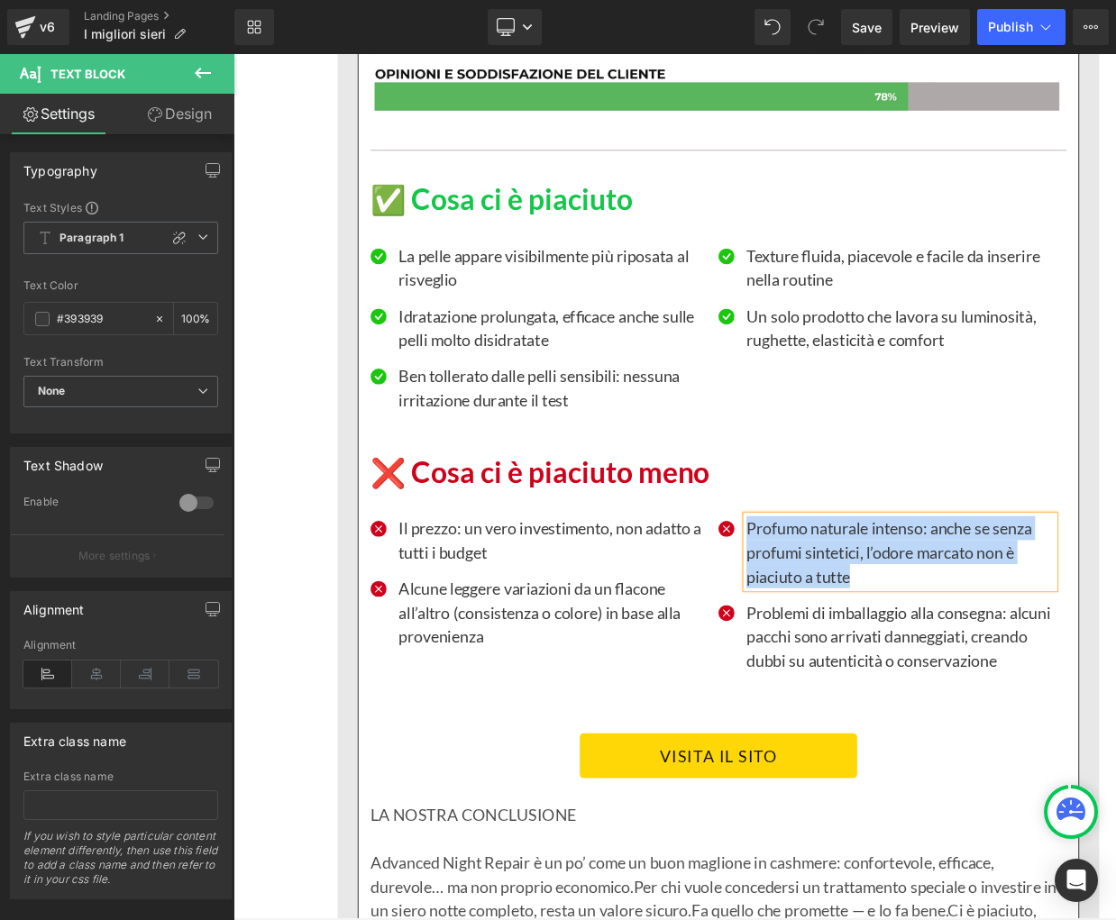
paste div
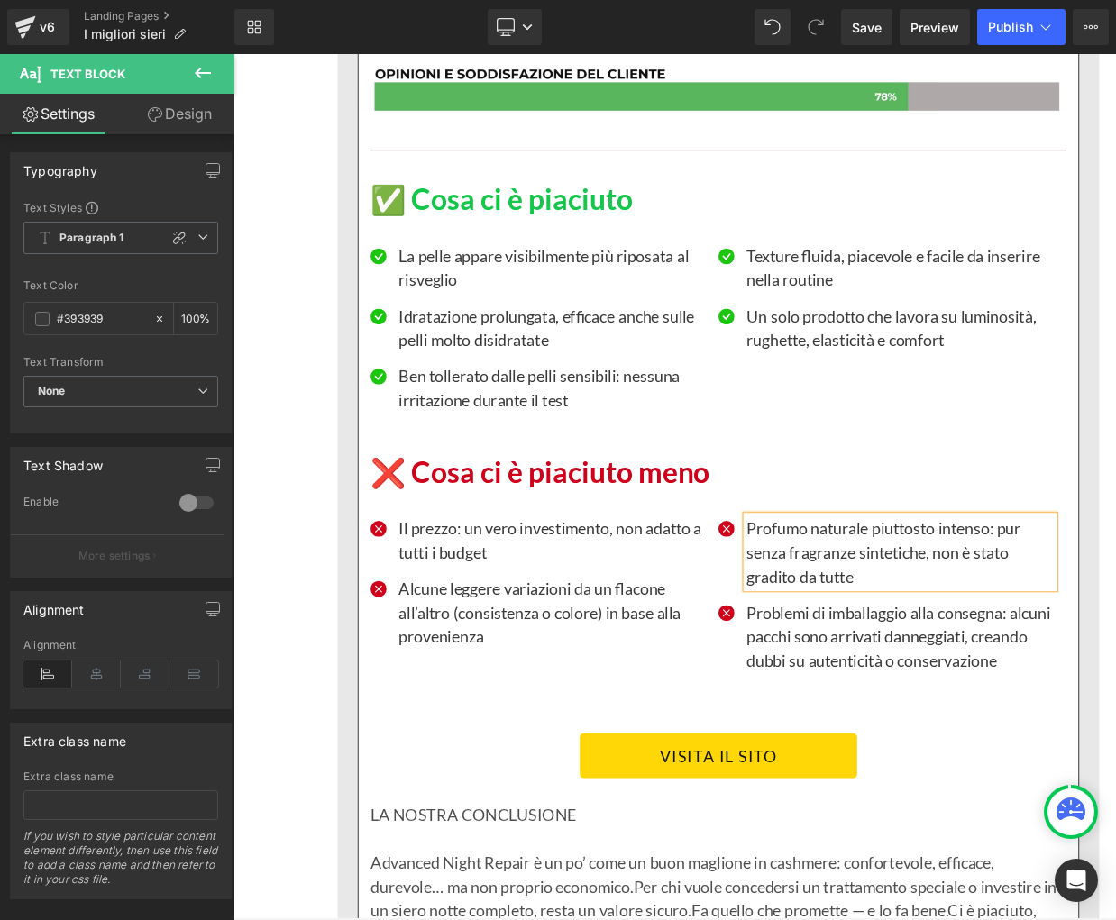
click at [913, 684] on p "Problemi di imballaggio alla consegna: alcuni pacchi sono arrivati danneggiati,…" at bounding box center [983, 708] width 346 height 81
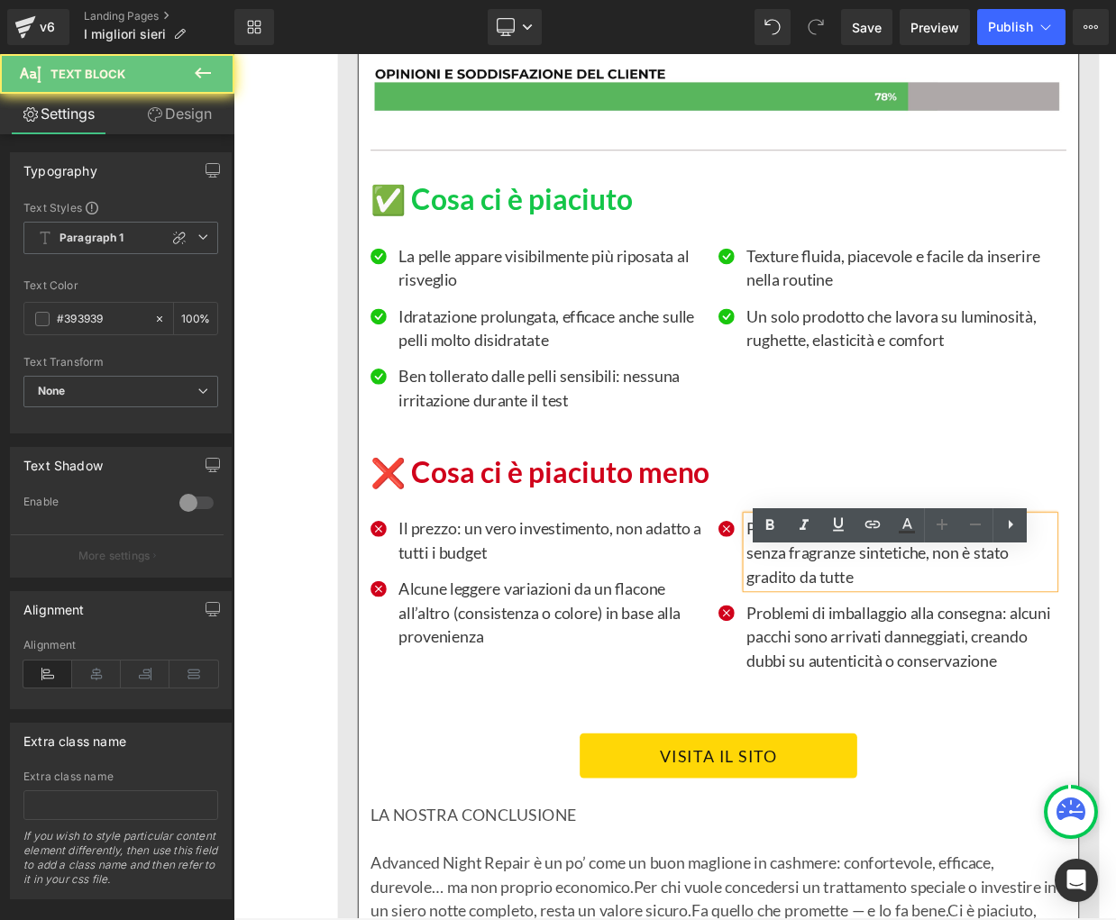
click at [913, 684] on p "Problemi di imballaggio alla consegna: alcuni pacchi sono arrivati danneggiati,…" at bounding box center [983, 708] width 346 height 81
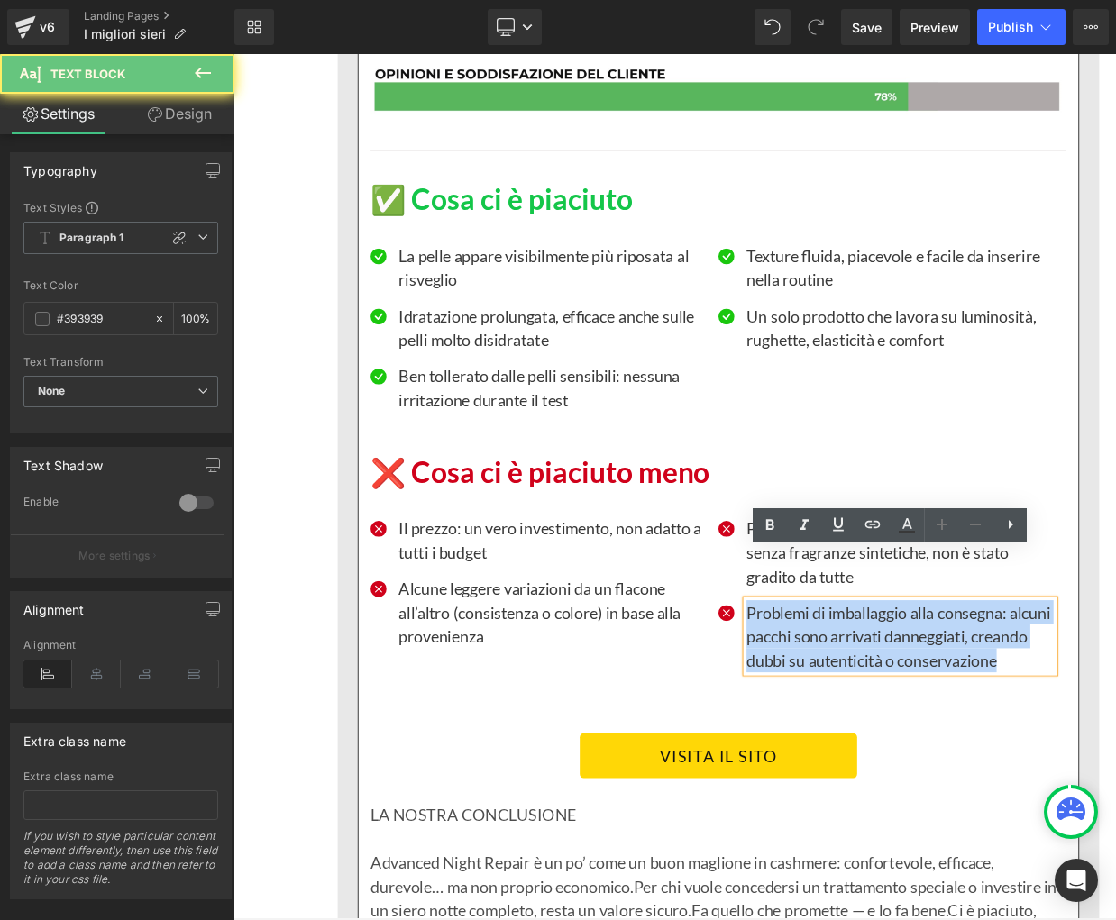
click at [913, 684] on p "Problemi di imballaggio alla consegna: alcuni pacchi sono arrivati danneggiati,…" at bounding box center [983, 708] width 346 height 81
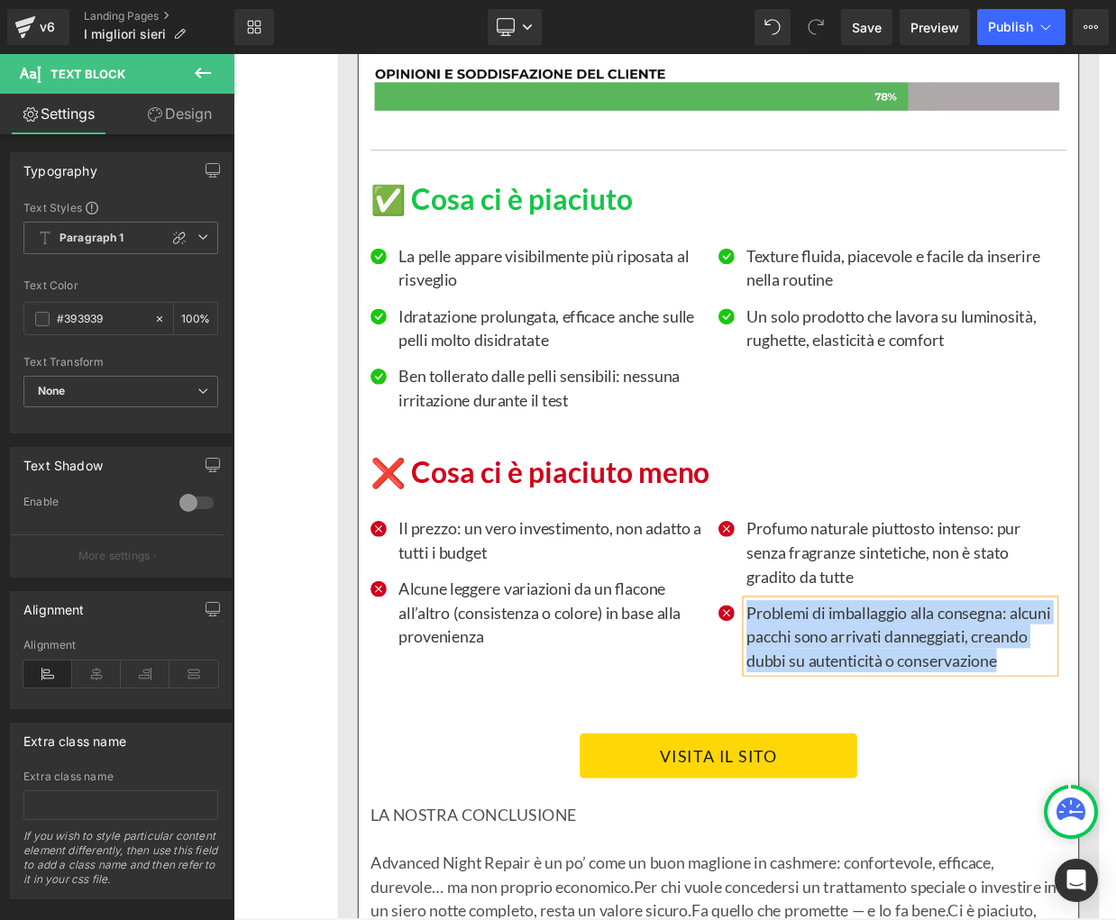
paste div
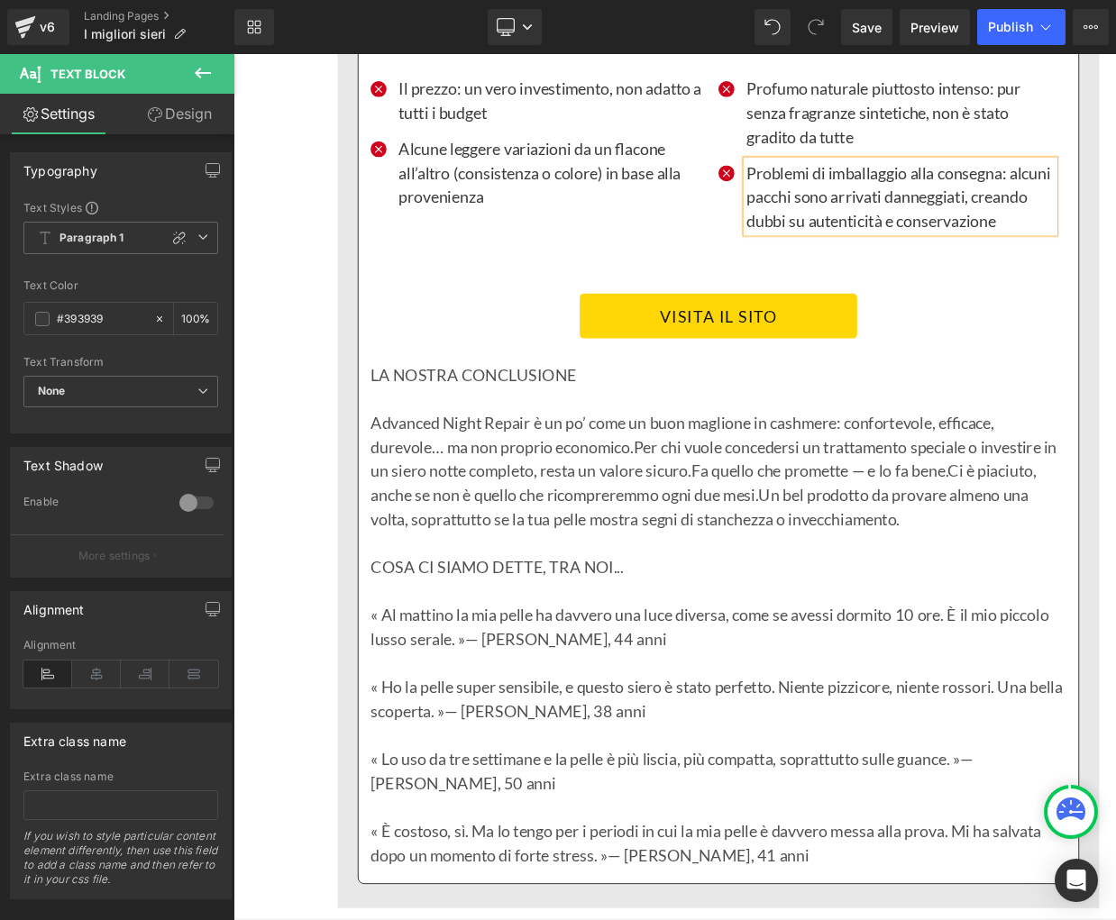
scroll to position [10163, 0]
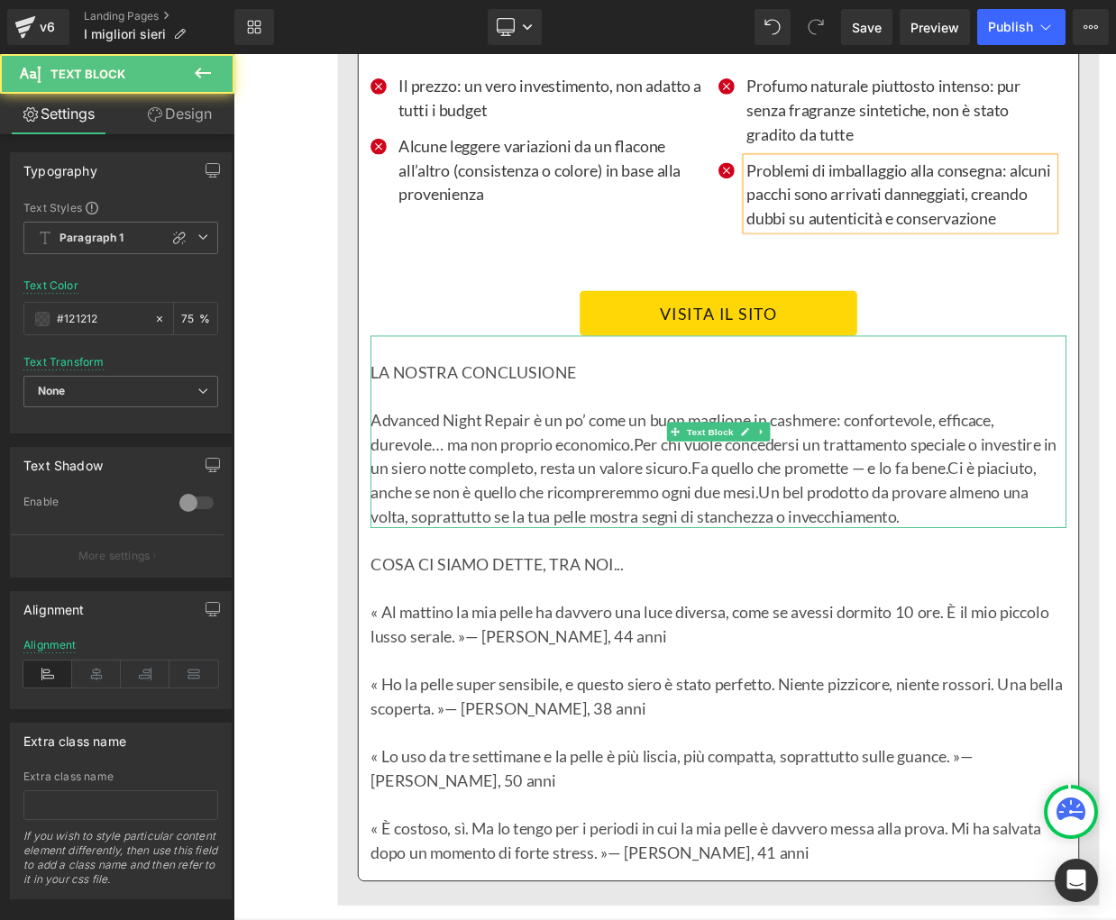
click at [496, 492] on span "Per chi vuole concedersi un trattamento speciale o investire in un siero notte …" at bounding box center [774, 505] width 772 height 49
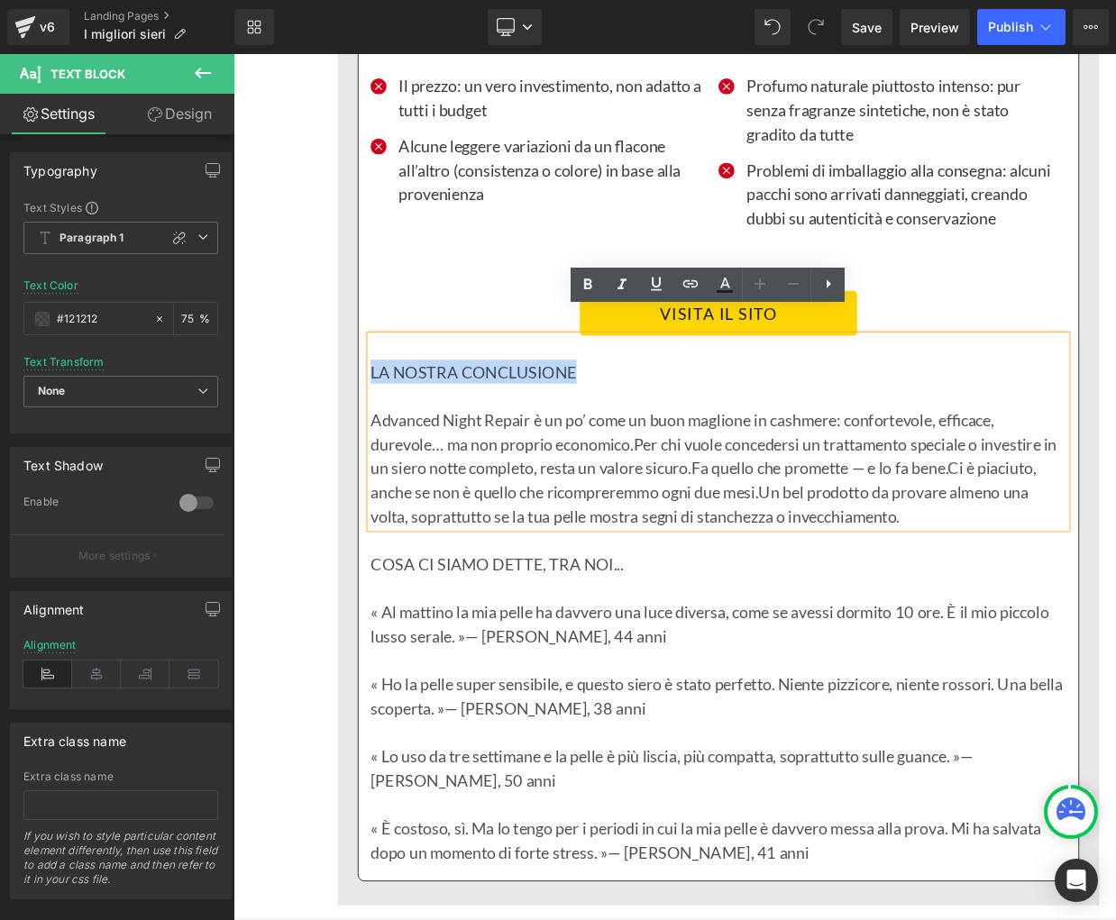
drag, startPoint x: 612, startPoint y: 385, endPoint x: 389, endPoint y: 380, distance: 222.7
click at [389, 398] on p "LA NOSTRA CONCLUSIONE" at bounding box center [779, 411] width 782 height 27
click at [0, 0] on icon at bounding box center [0, 0] width 0 height 0
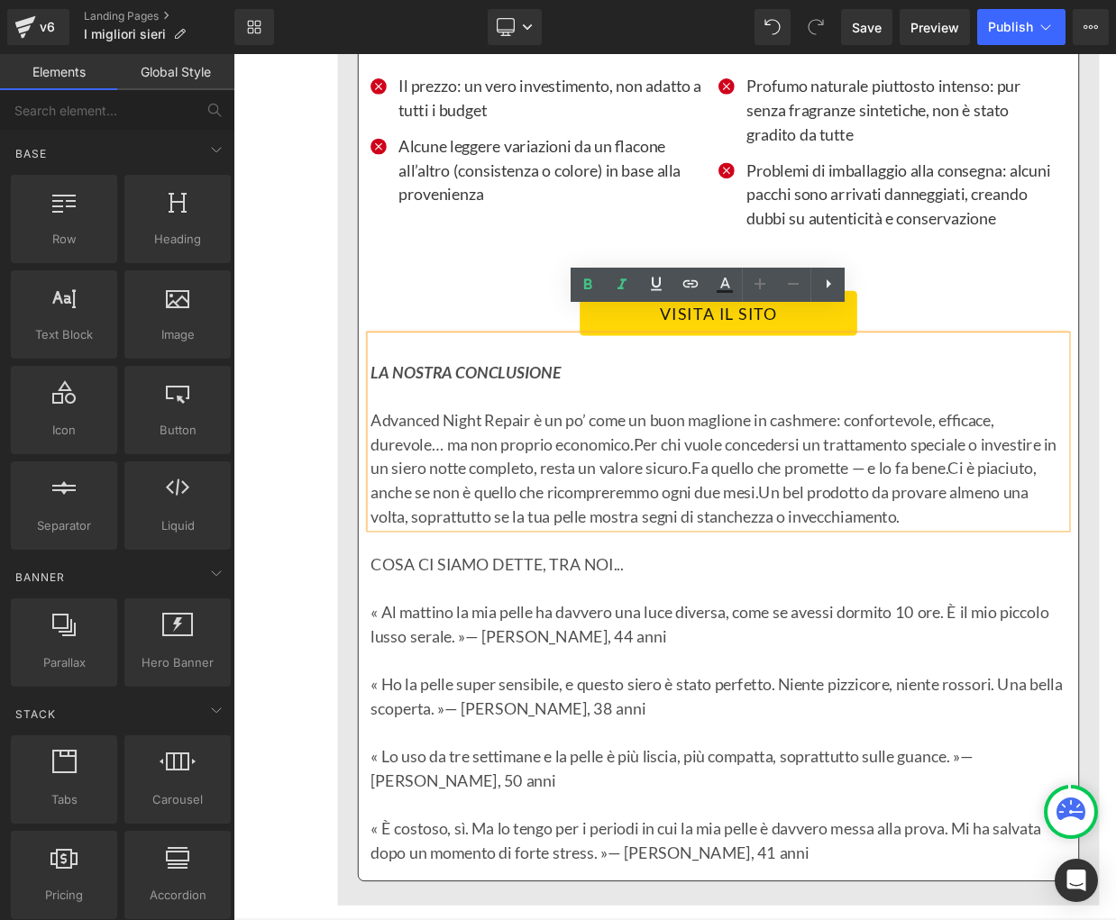
drag, startPoint x: 350, startPoint y: 370, endPoint x: 325, endPoint y: 482, distance: 114.6
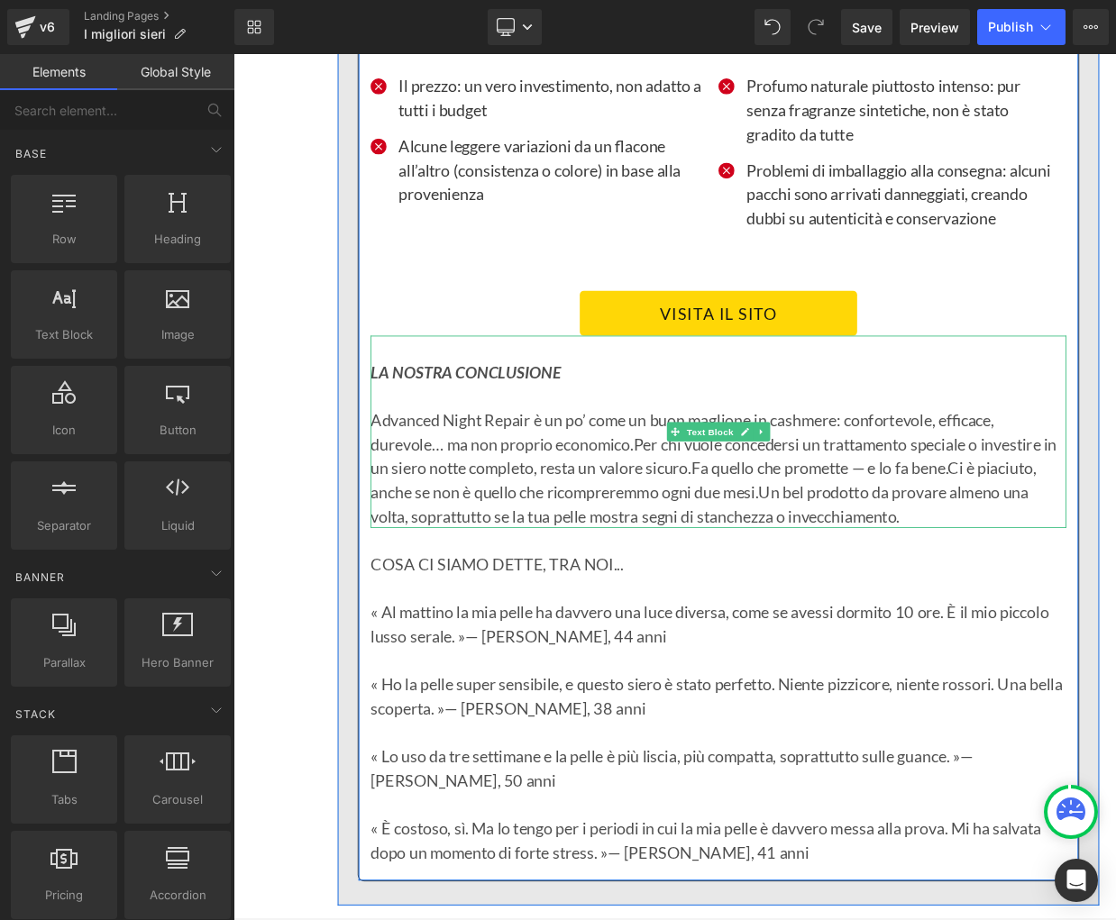
drag, startPoint x: 302, startPoint y: 373, endPoint x: 431, endPoint y: 446, distance: 148.1
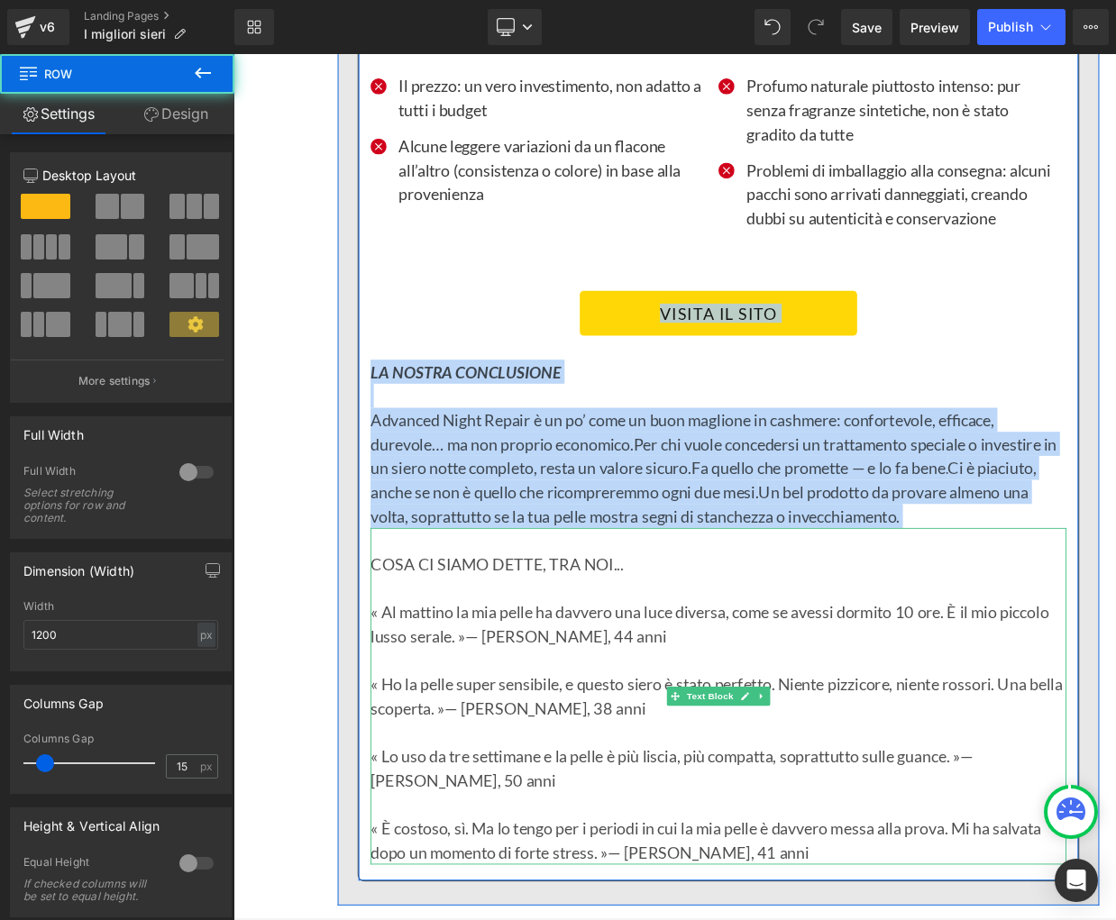
drag, startPoint x: 379, startPoint y: 337, endPoint x: 832, endPoint y: 571, distance: 509.2
copy div "VISITA IL SITO Button LA NOSTRA CONCLUSIONE Advanced Night Repair è un po’ come…"
